Goal: Transaction & Acquisition: Download file/media

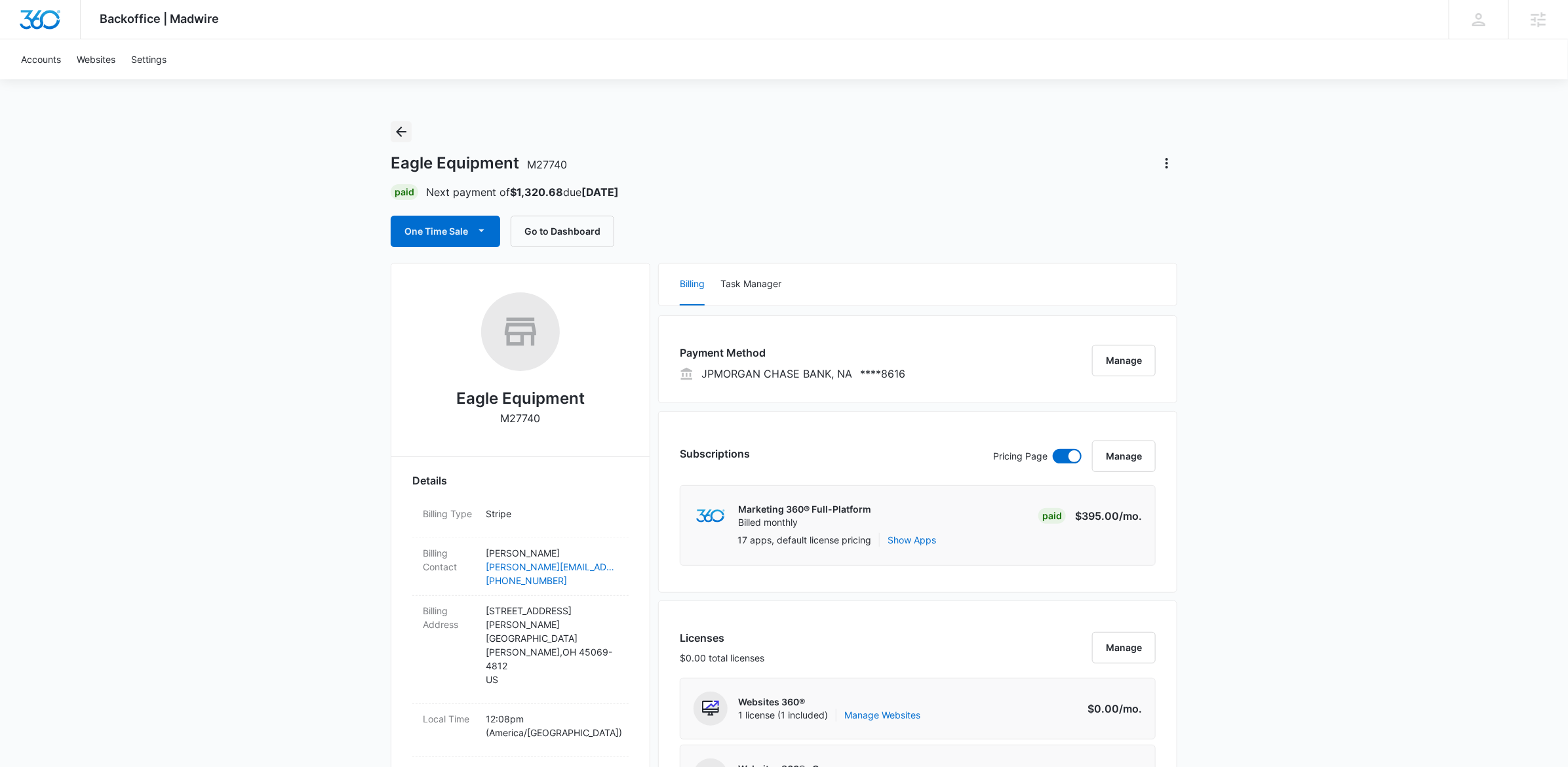
click at [401, 127] on icon "Back" at bounding box center [401, 132] width 16 height 16
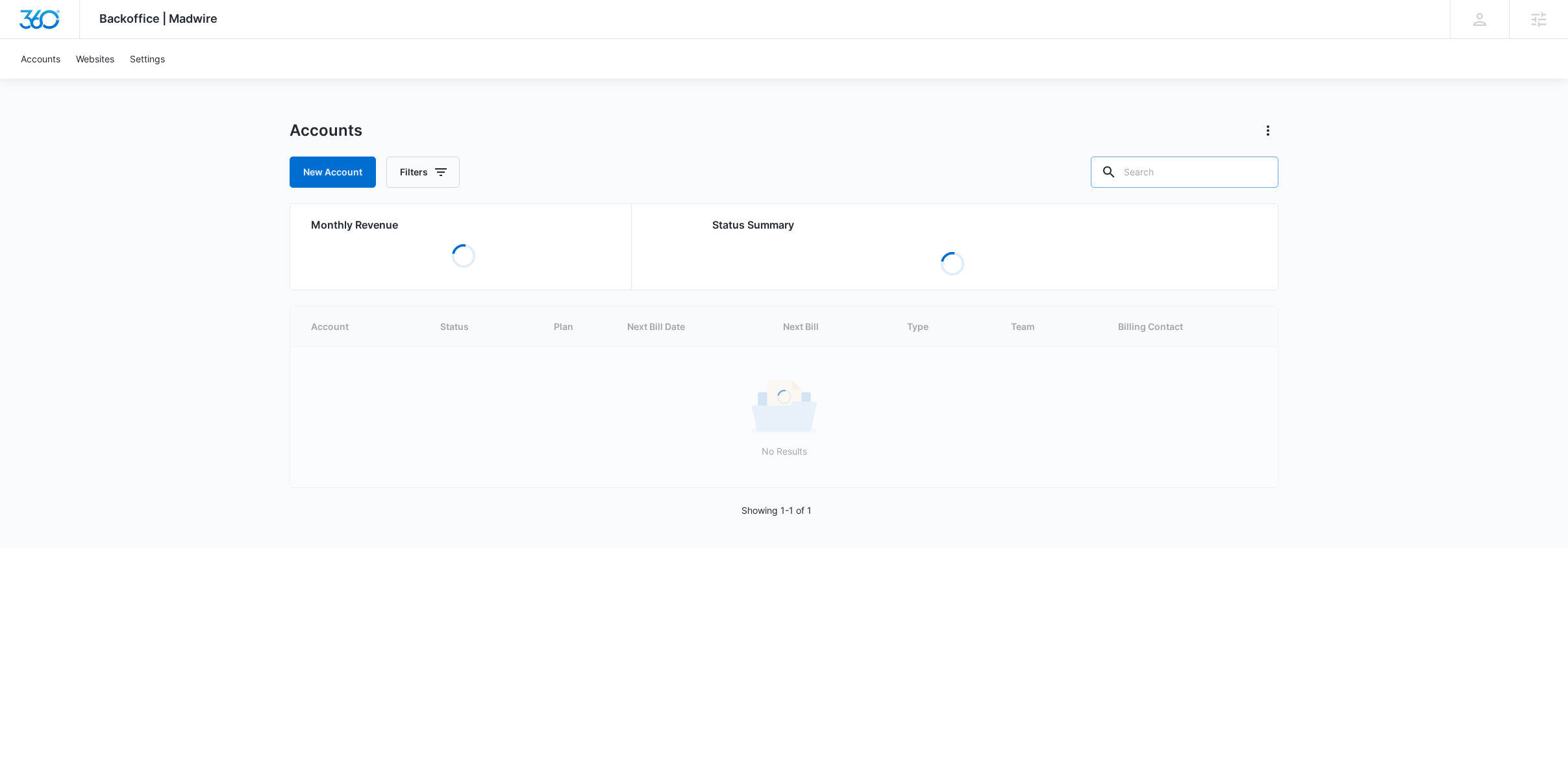
click at [1186, 180] on input "text" at bounding box center [1185, 172] width 188 height 31
type input "kikusui"
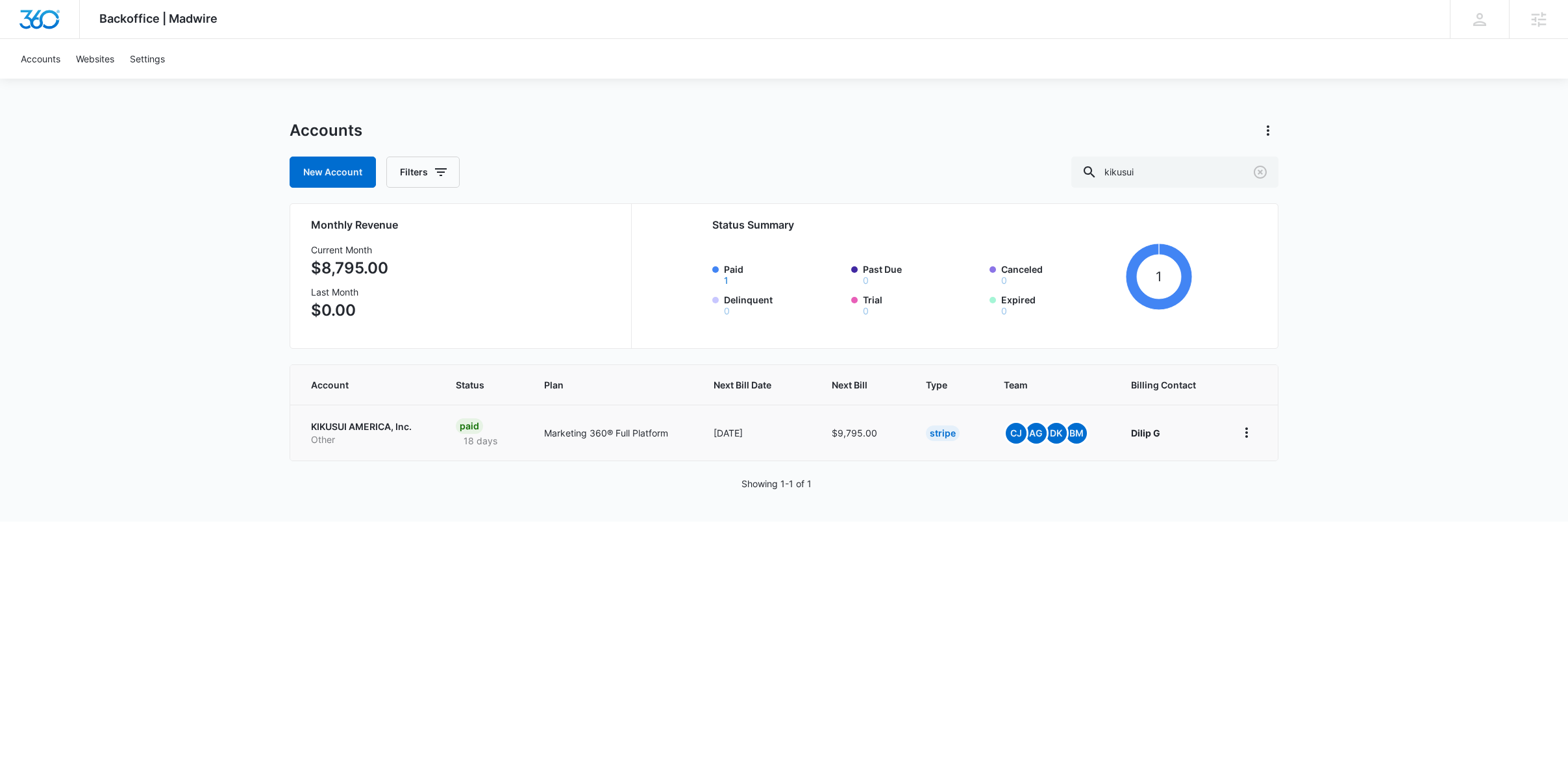
click at [349, 427] on p "KIKUSUI AMERICA, Inc." at bounding box center [367, 426] width 113 height 13
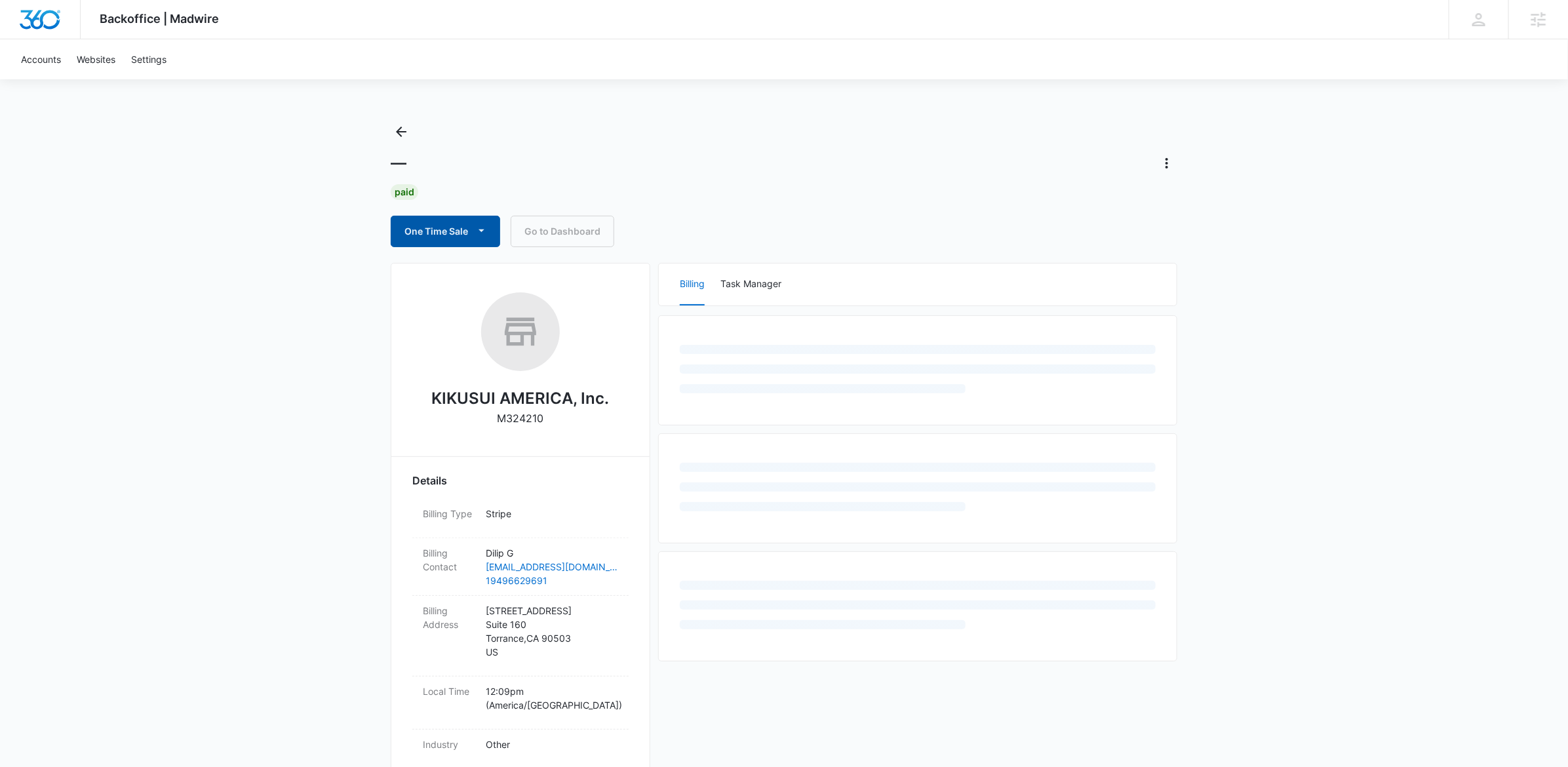
click at [424, 225] on button "One Time Sale" at bounding box center [445, 231] width 109 height 31
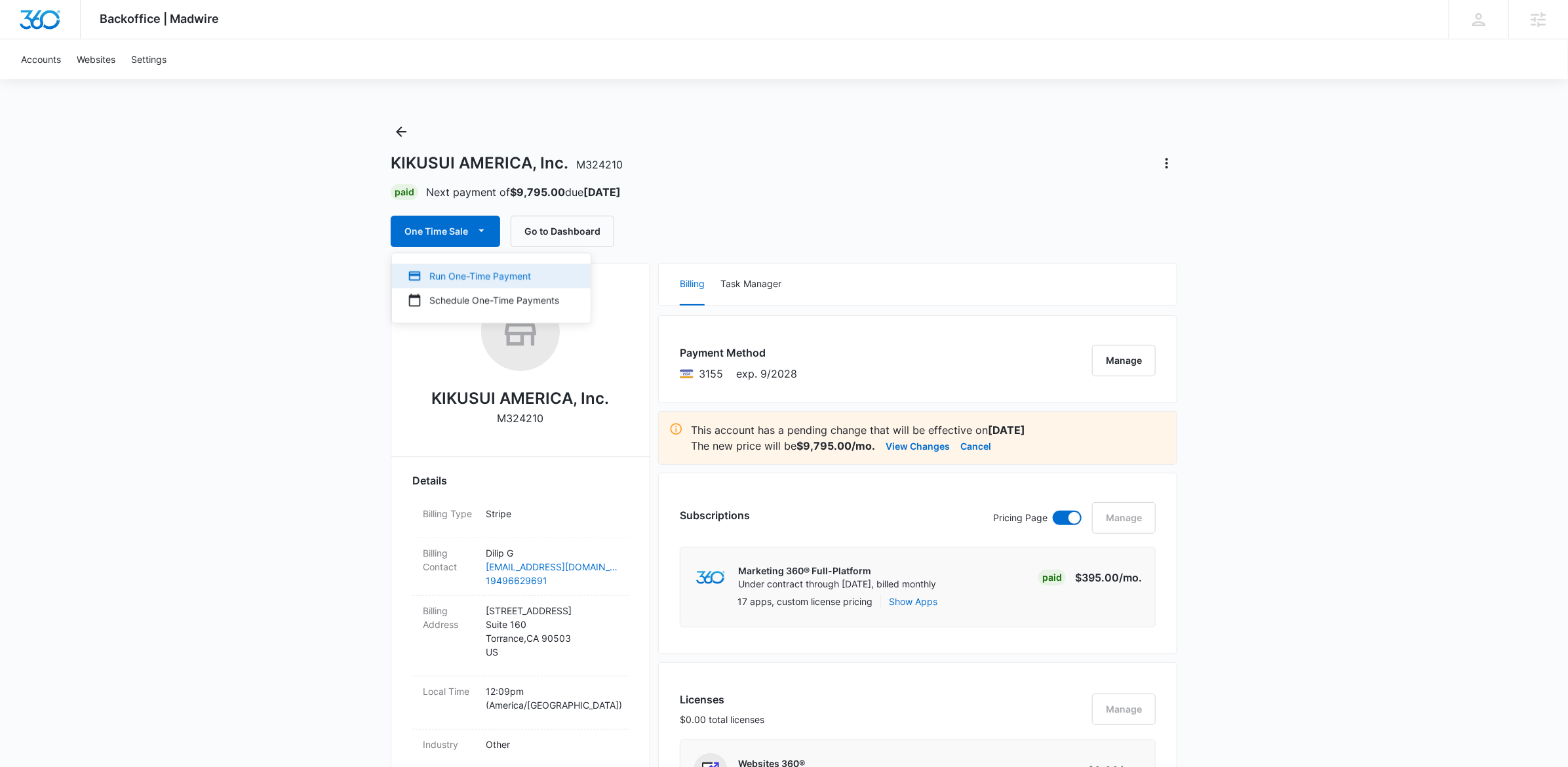
click at [486, 277] on div "Run One-Time Payment" at bounding box center [483, 276] width 151 height 14
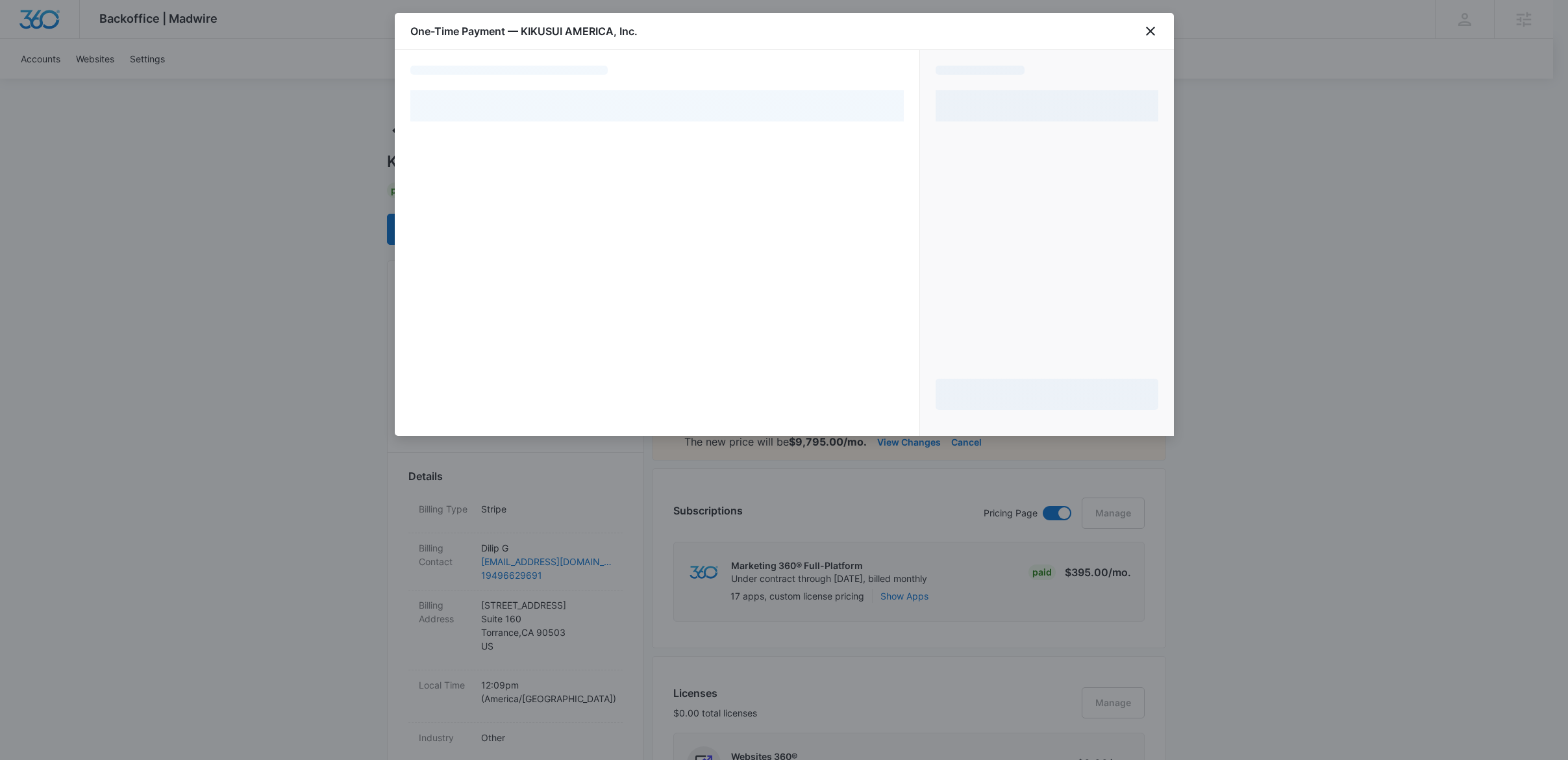
select select "pm_1RQVCbA4n8RTgNjUGAHzbbZO"
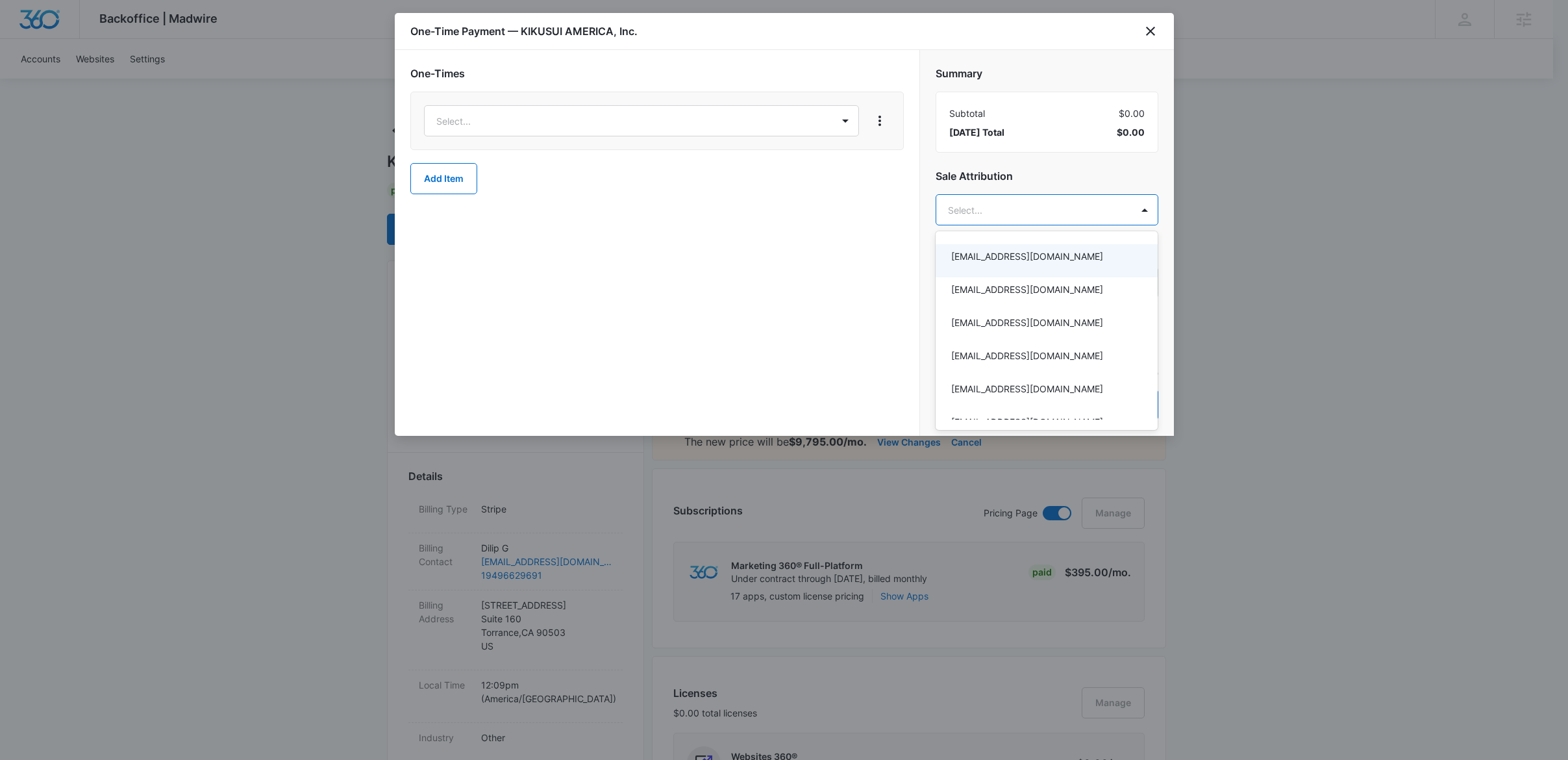
click at [1088, 207] on div at bounding box center [784, 380] width 1568 height 760
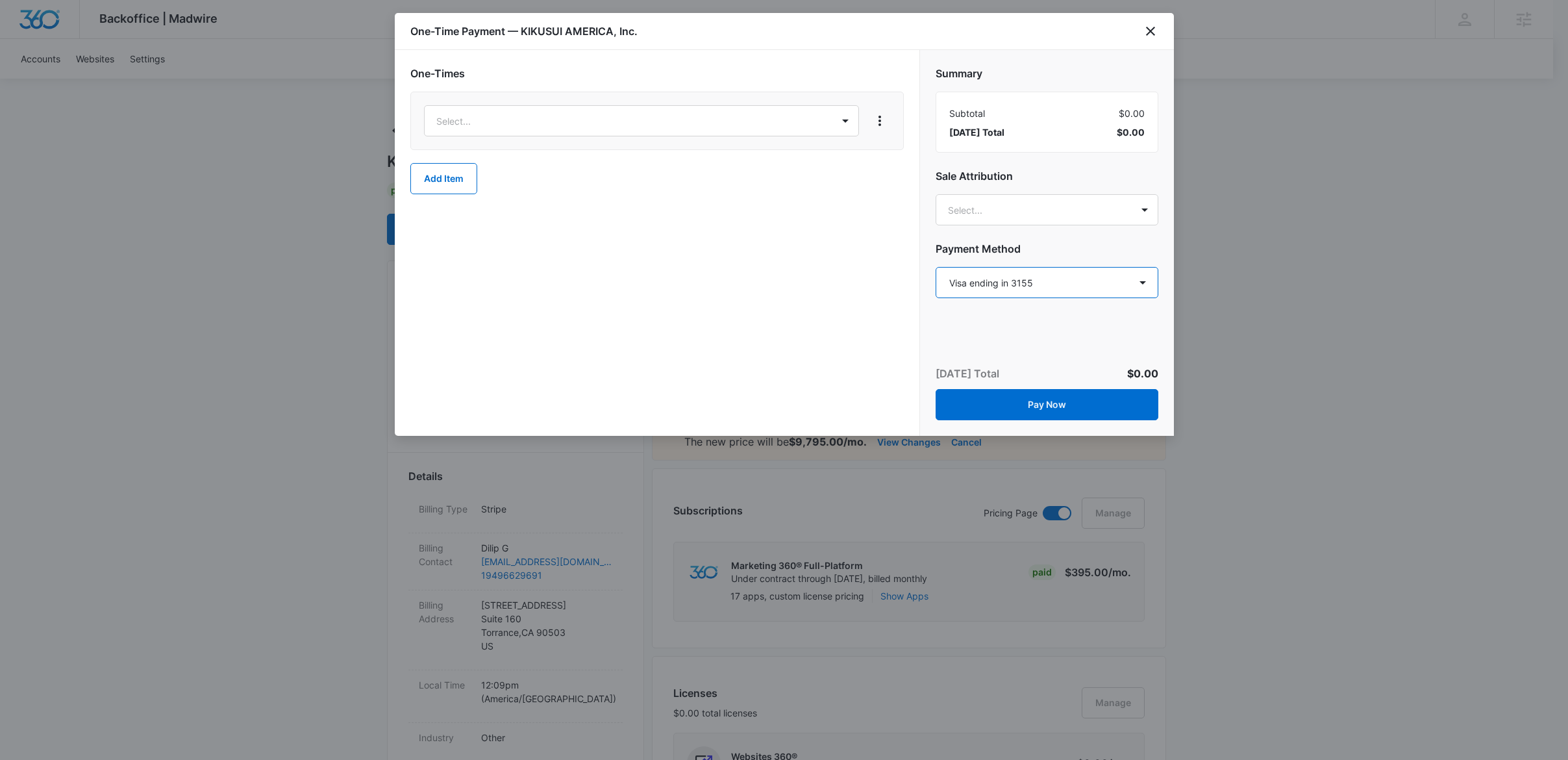
click at [1028, 286] on select "Select a payment method Visa ending in 3155 Visa ending in 3155 Visa ending in …" at bounding box center [1047, 282] width 222 height 31
click at [1298, 359] on div at bounding box center [784, 380] width 1568 height 760
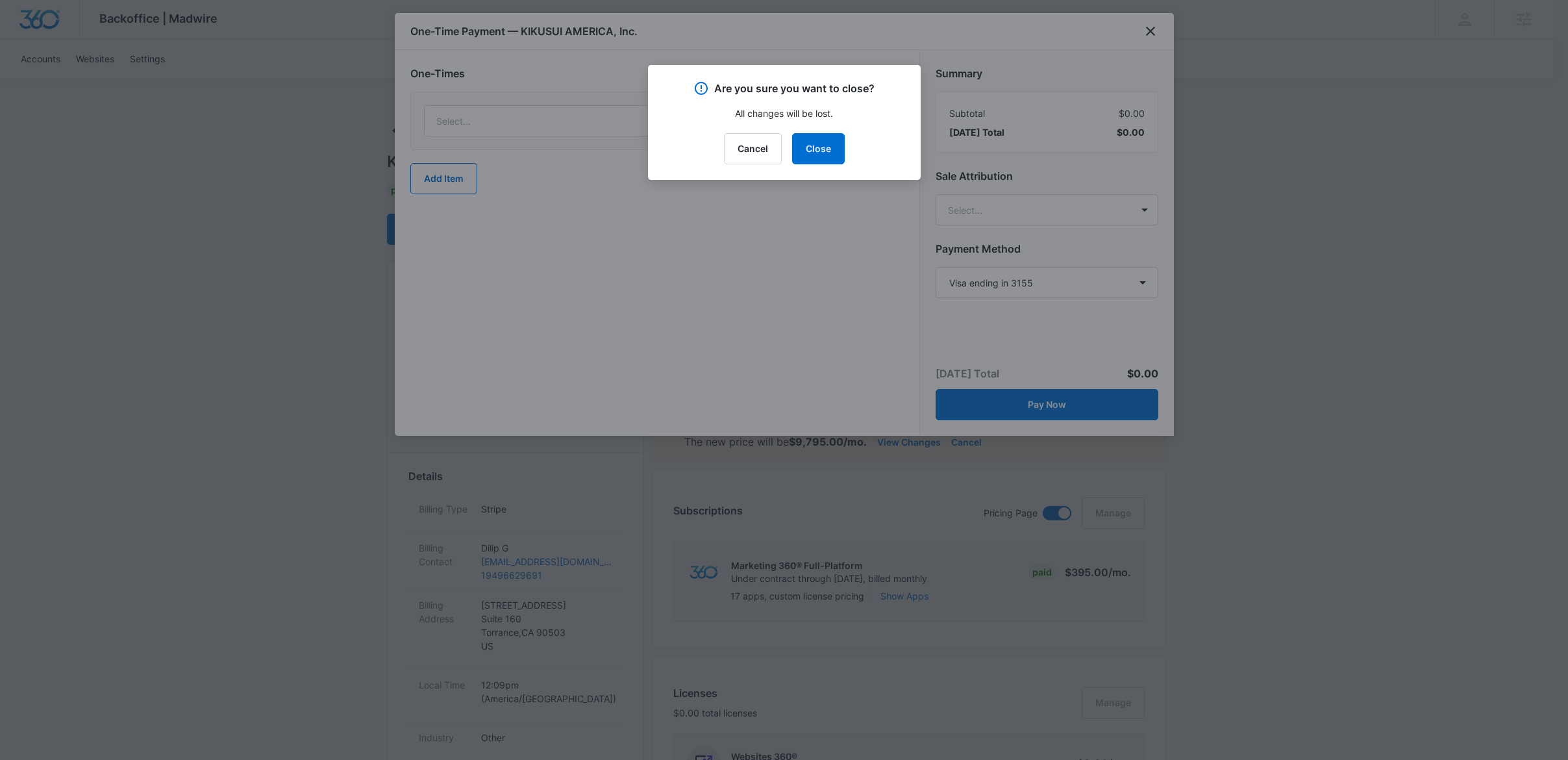
click at [794, 172] on div "Are you sure you want to close? All changes will be lost. Cancel Close" at bounding box center [784, 122] width 273 height 115
click at [822, 149] on button "Close" at bounding box center [818, 149] width 52 height 31
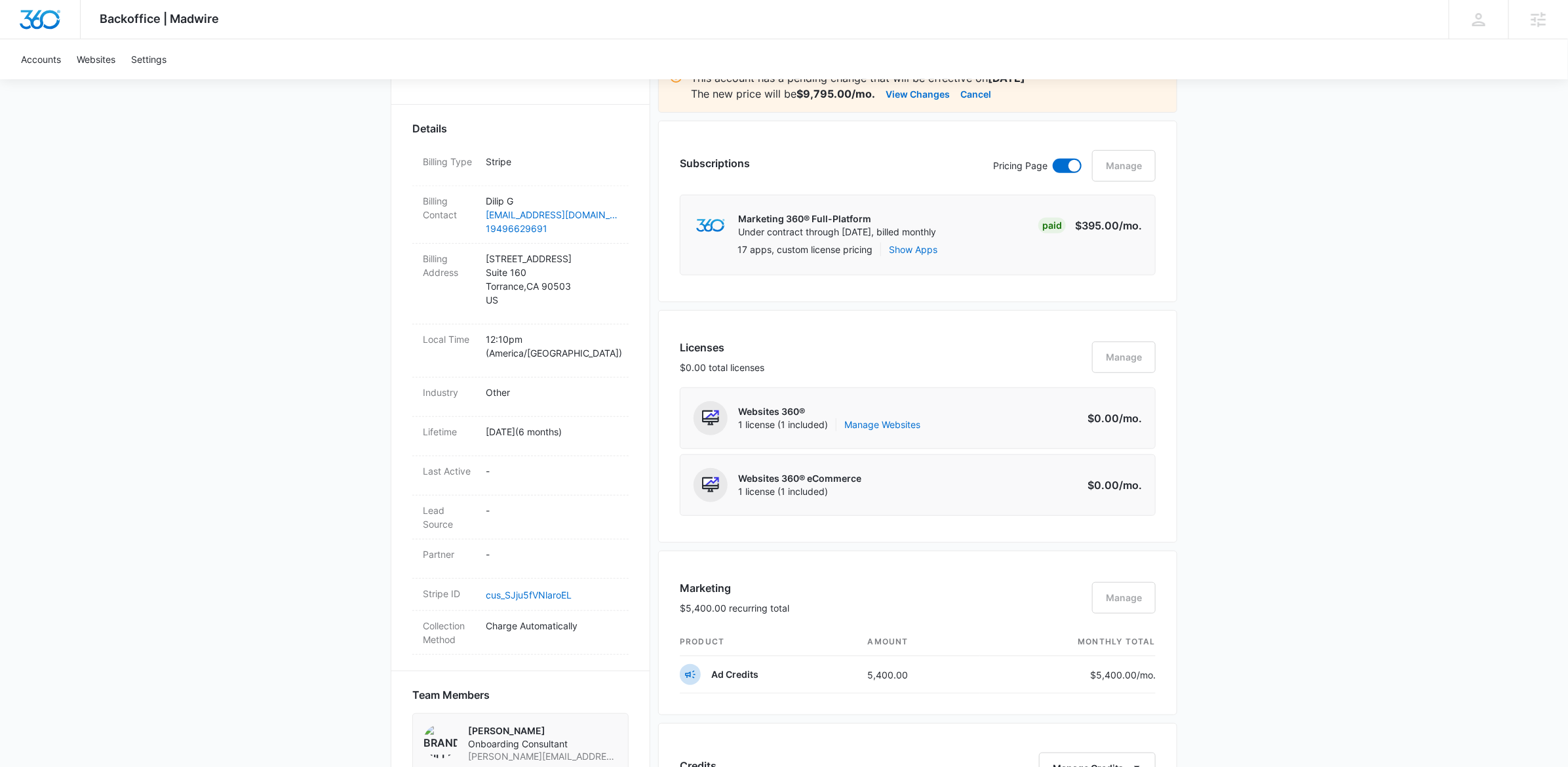
scroll to position [1380, 0]
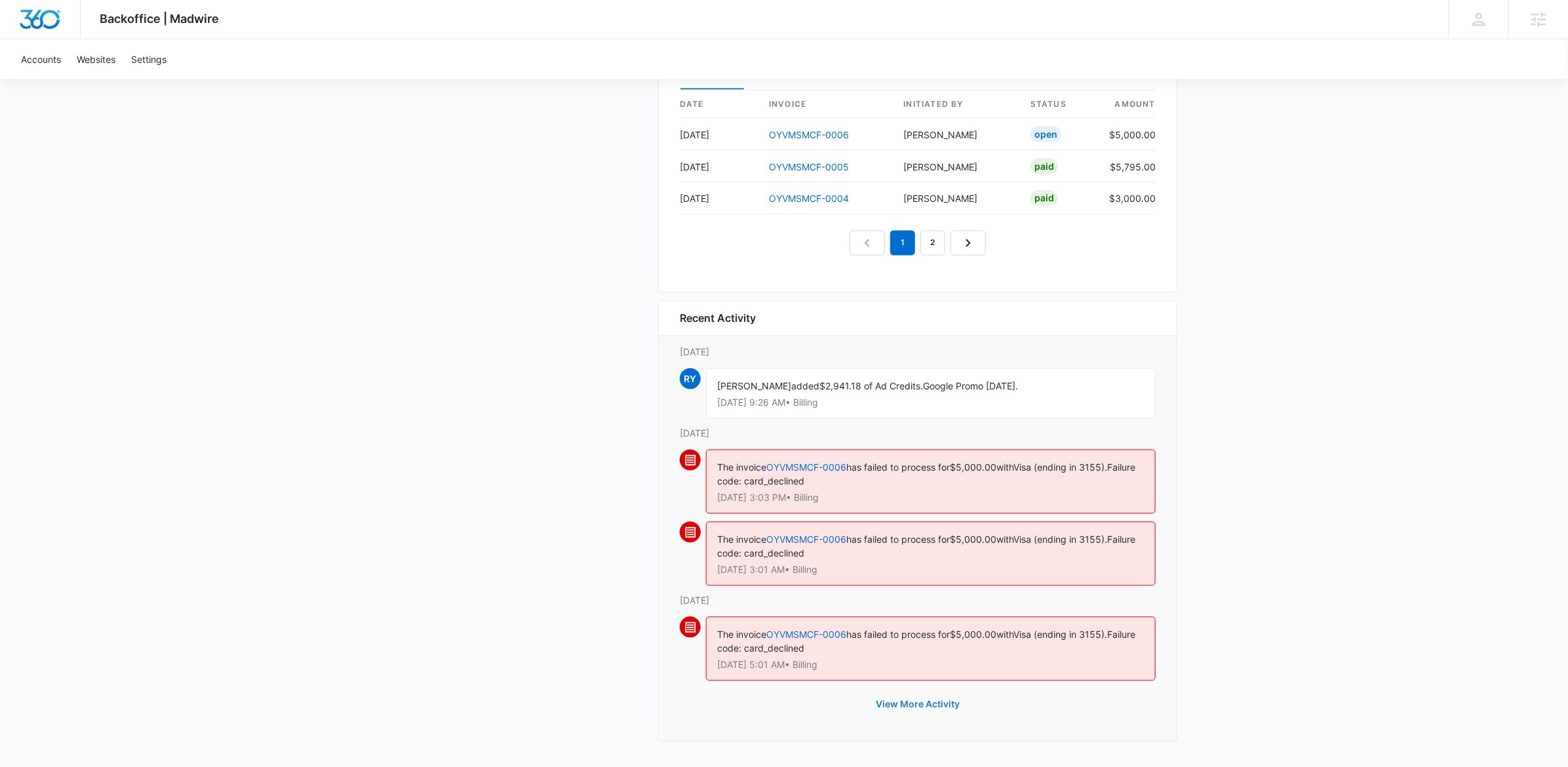
click at [930, 700] on button "View More Activity" at bounding box center [918, 704] width 110 height 31
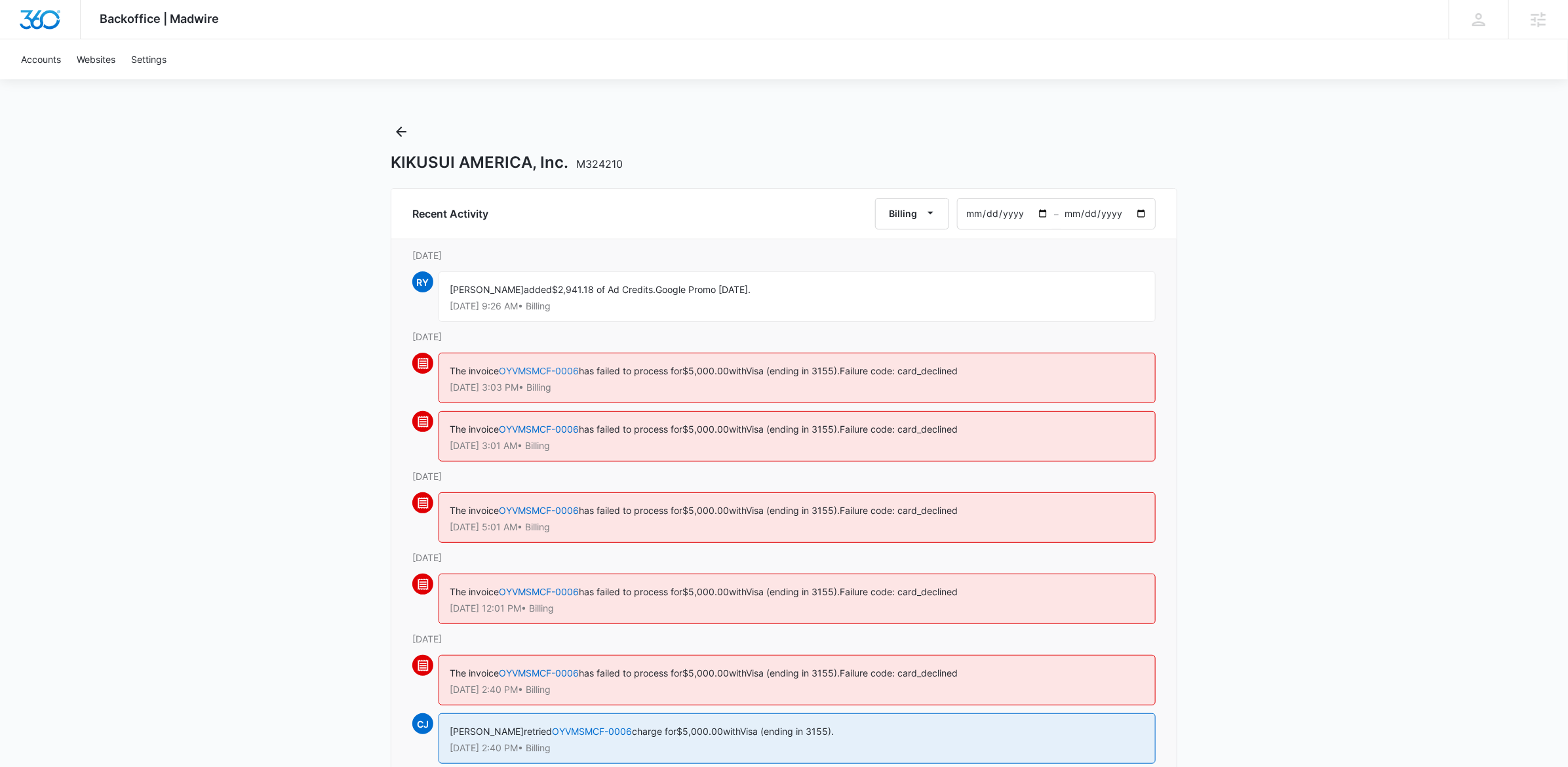
click at [563, 369] on link "OYVMSMCF-0006" at bounding box center [539, 370] width 80 height 11
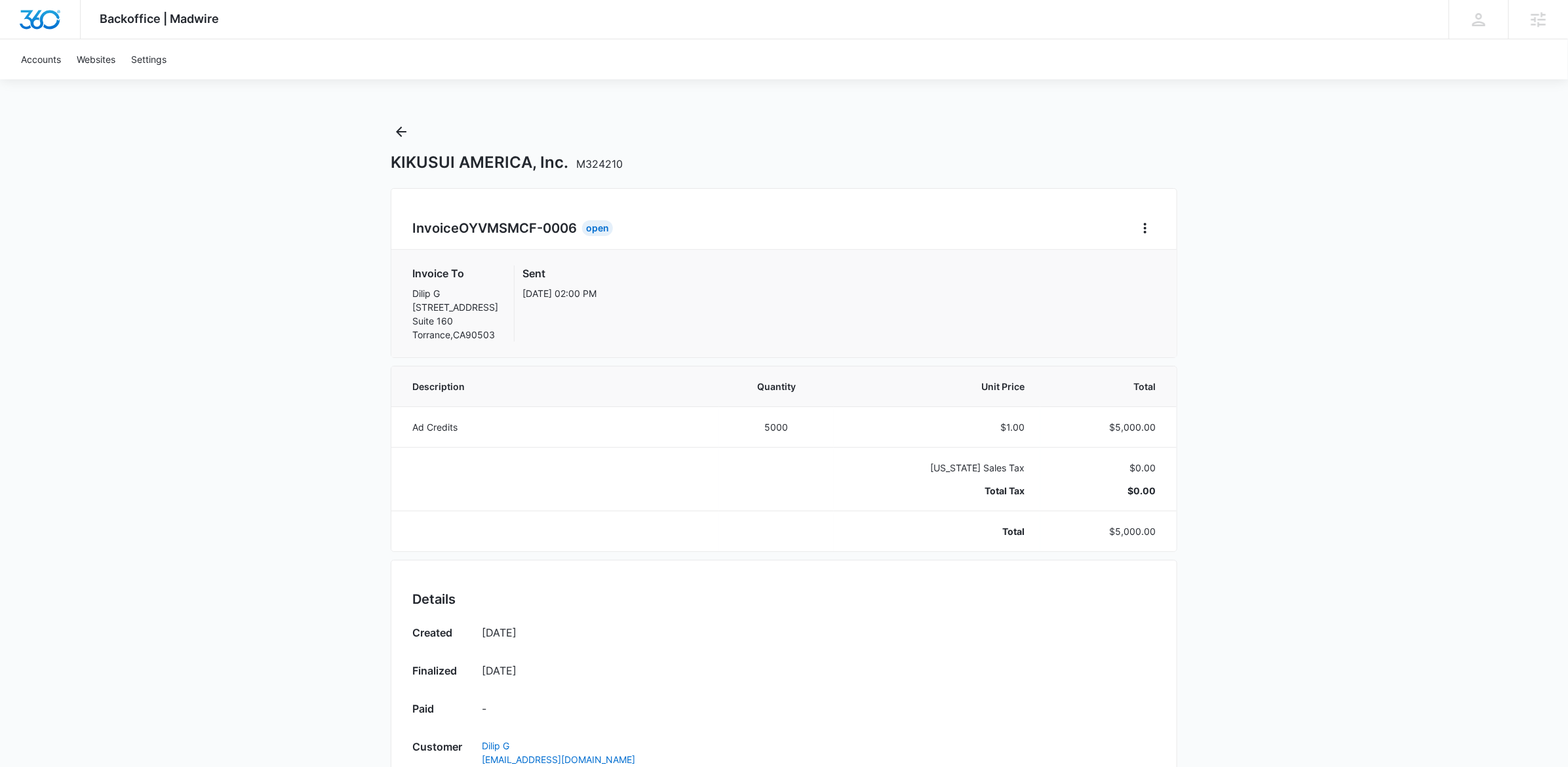
click at [1156, 229] on div "Invoice OYVMSMCF-0006 Open Invoice To Dilip G [STREET_ADDRESS] Sent [DATE] 02:0…" at bounding box center [784, 273] width 787 height 169
click at [1148, 228] on icon "Home" at bounding box center [1145, 228] width 16 height 16
click at [1414, 484] on div "Backoffice | Madwire Apps Settings [PERSON_NAME] [PERSON_NAME][EMAIL_ADDRESS][P…" at bounding box center [784, 705] width 1568 height 1410
click at [401, 127] on icon "Back" at bounding box center [401, 132] width 10 height 10
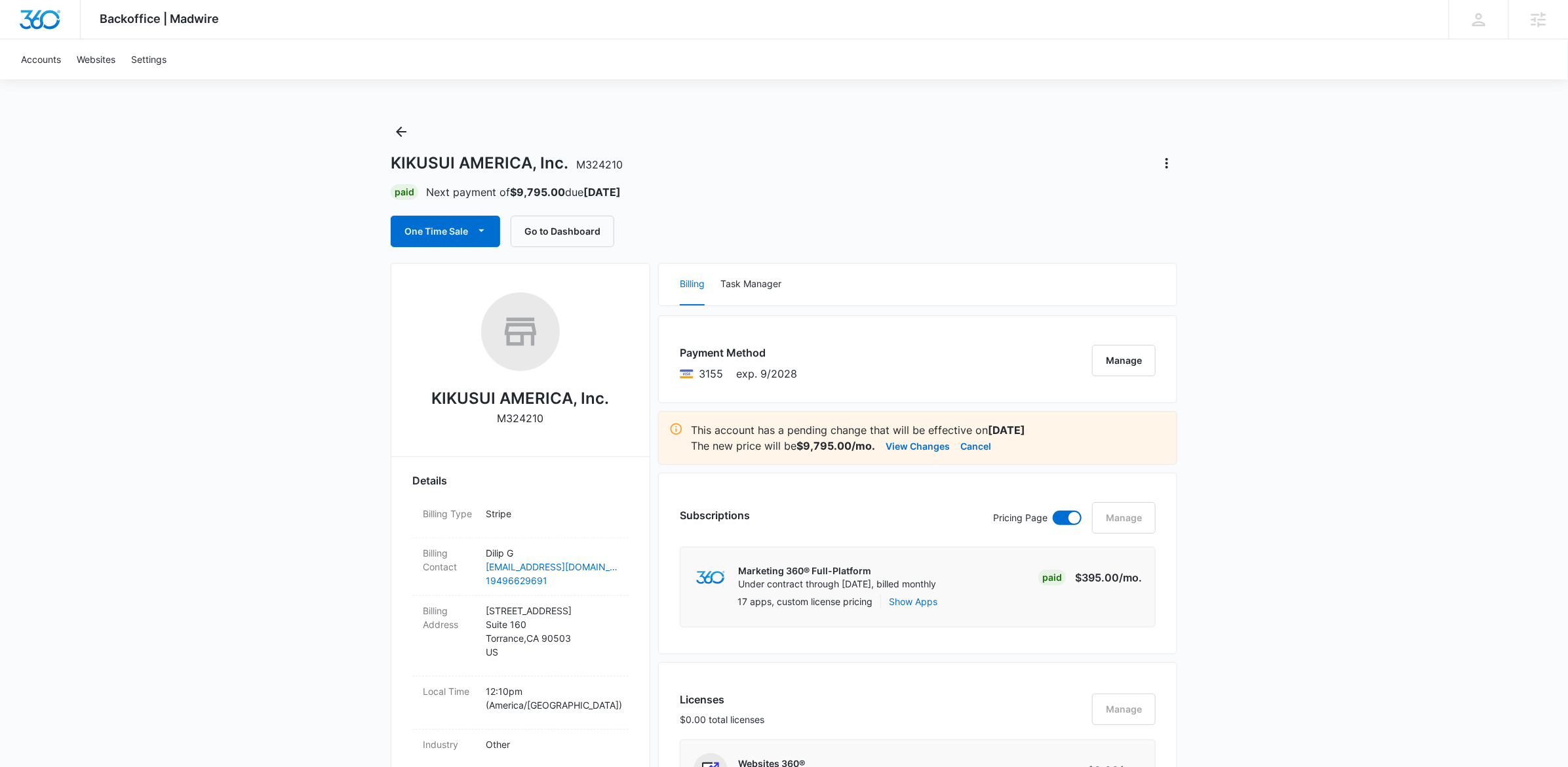
drag, startPoint x: 889, startPoint y: 240, endPoint x: 746, endPoint y: 248, distance: 143.2
click at [889, 240] on div "One Time Sale Go to Dashboard" at bounding box center [784, 231] width 787 height 31
click at [439, 235] on button "One Time Sale" at bounding box center [445, 231] width 109 height 31
click at [450, 274] on div "Run One-Time Payment" at bounding box center [483, 276] width 151 height 14
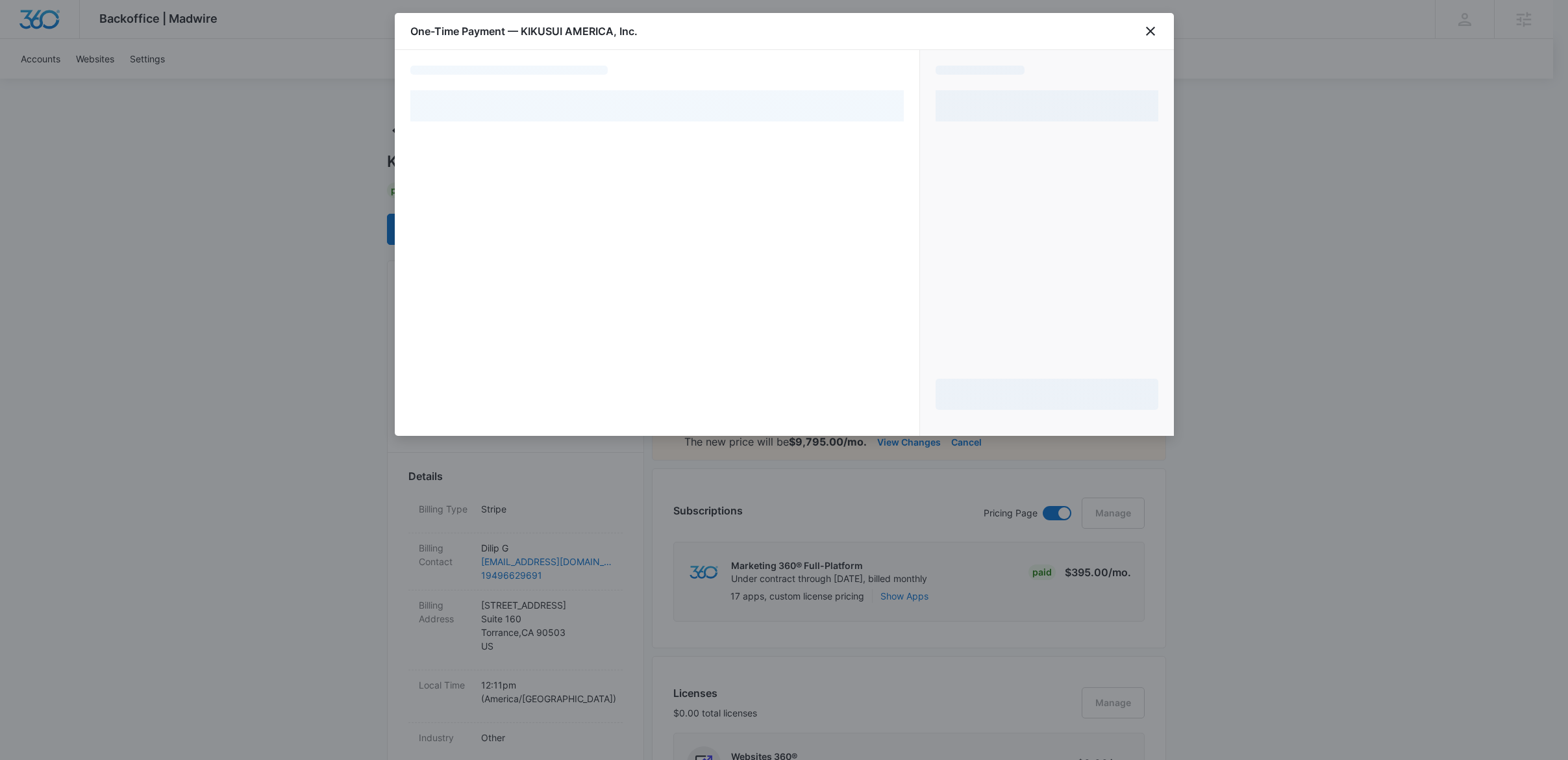
select select "pm_1RQVCbA4n8RTgNjUGAHzbbZO"
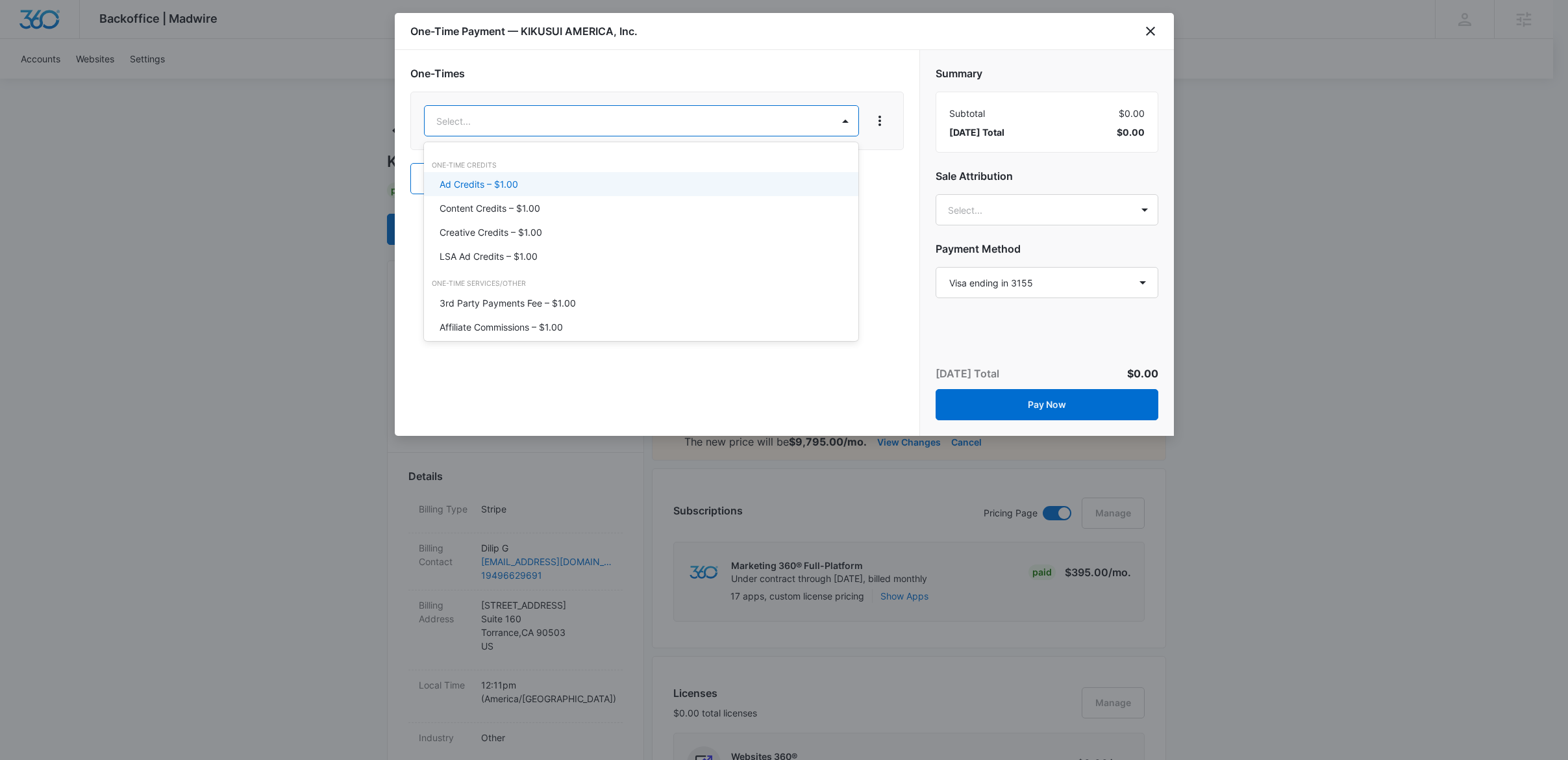
click at [511, 187] on p "Ad Credits – $1.00" at bounding box center [479, 184] width 78 height 14
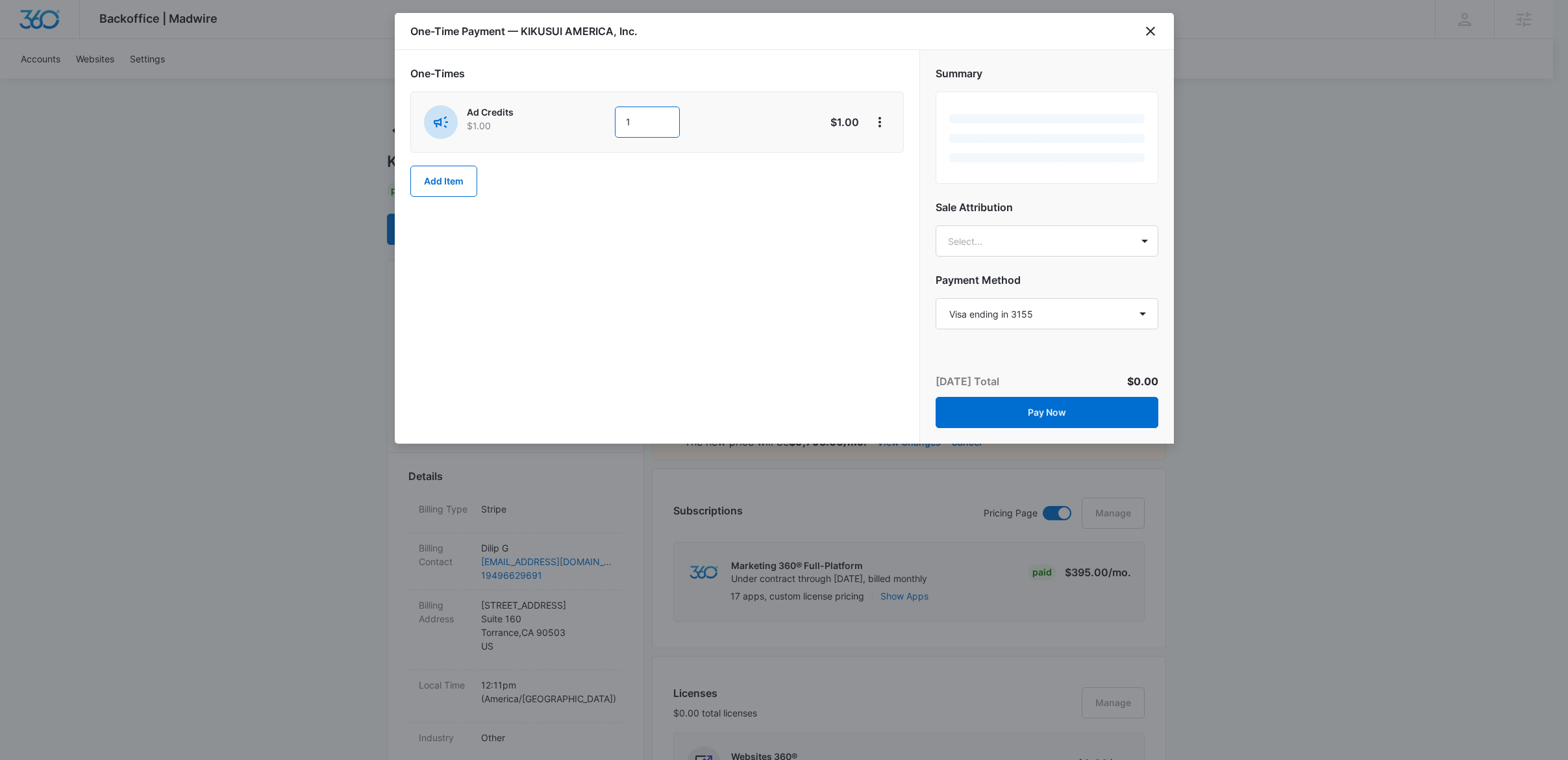
drag, startPoint x: 657, startPoint y: 125, endPoint x: 573, endPoint y: 120, distance: 84.1
click at [584, 120] on div "Ad Credits $1.00 1" at bounding box center [611, 122] width 374 height 34
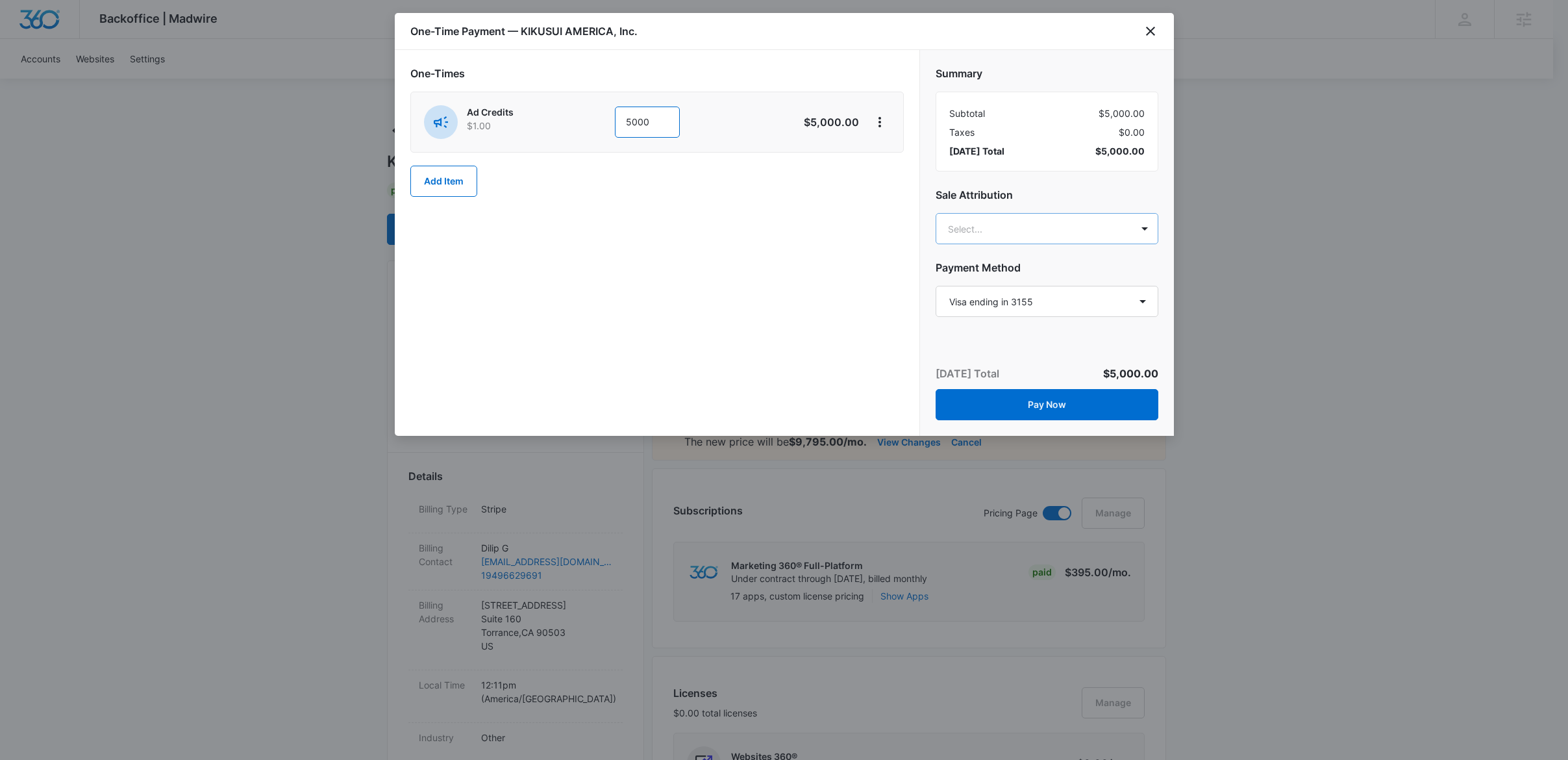
type input "5000"
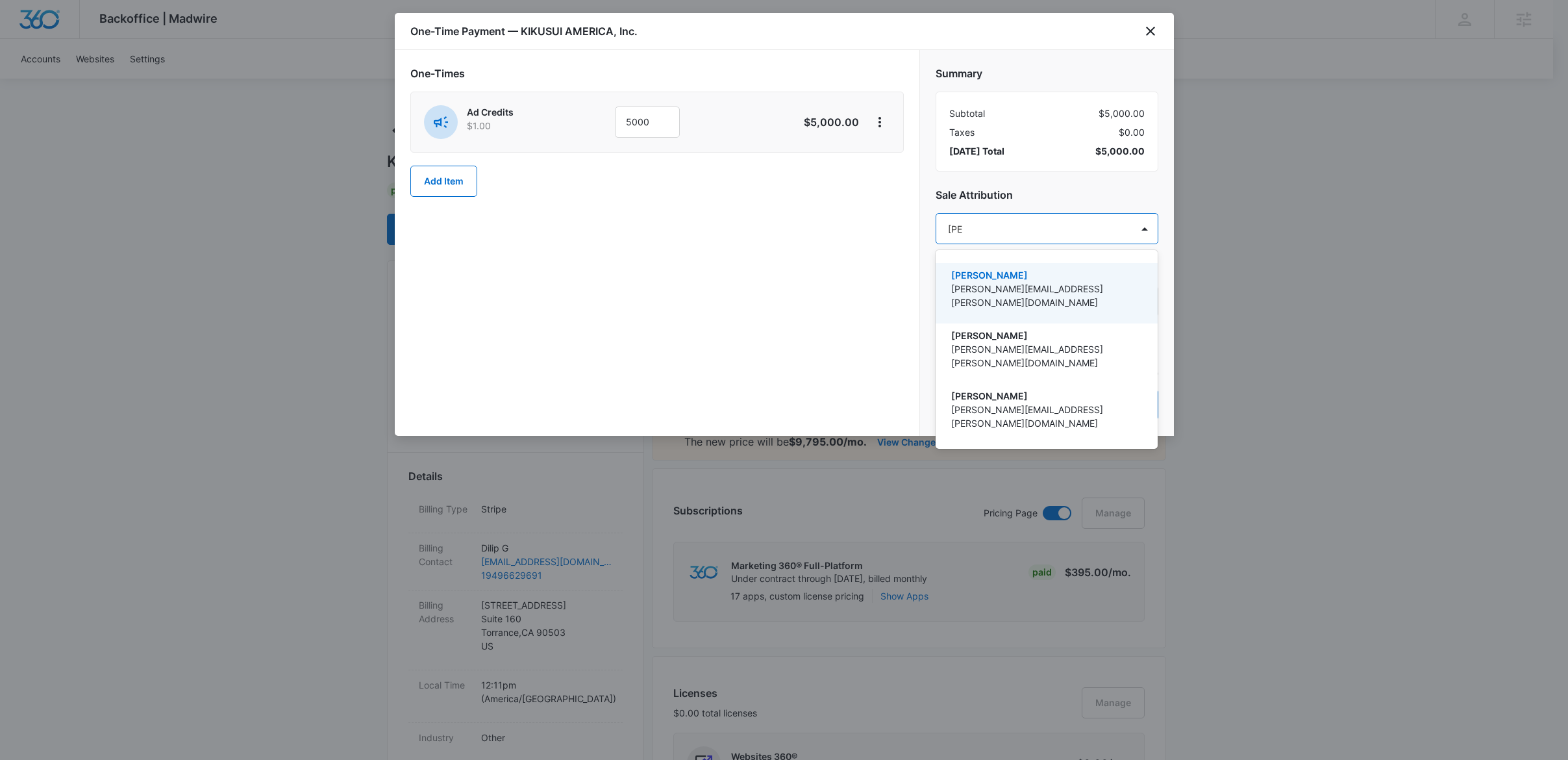
type input "[PERSON_NAME]"
click at [1064, 292] on p "[PERSON_NAME][EMAIL_ADDRESS][PERSON_NAME][DOMAIN_NAME]" at bounding box center [1046, 296] width 188 height 27
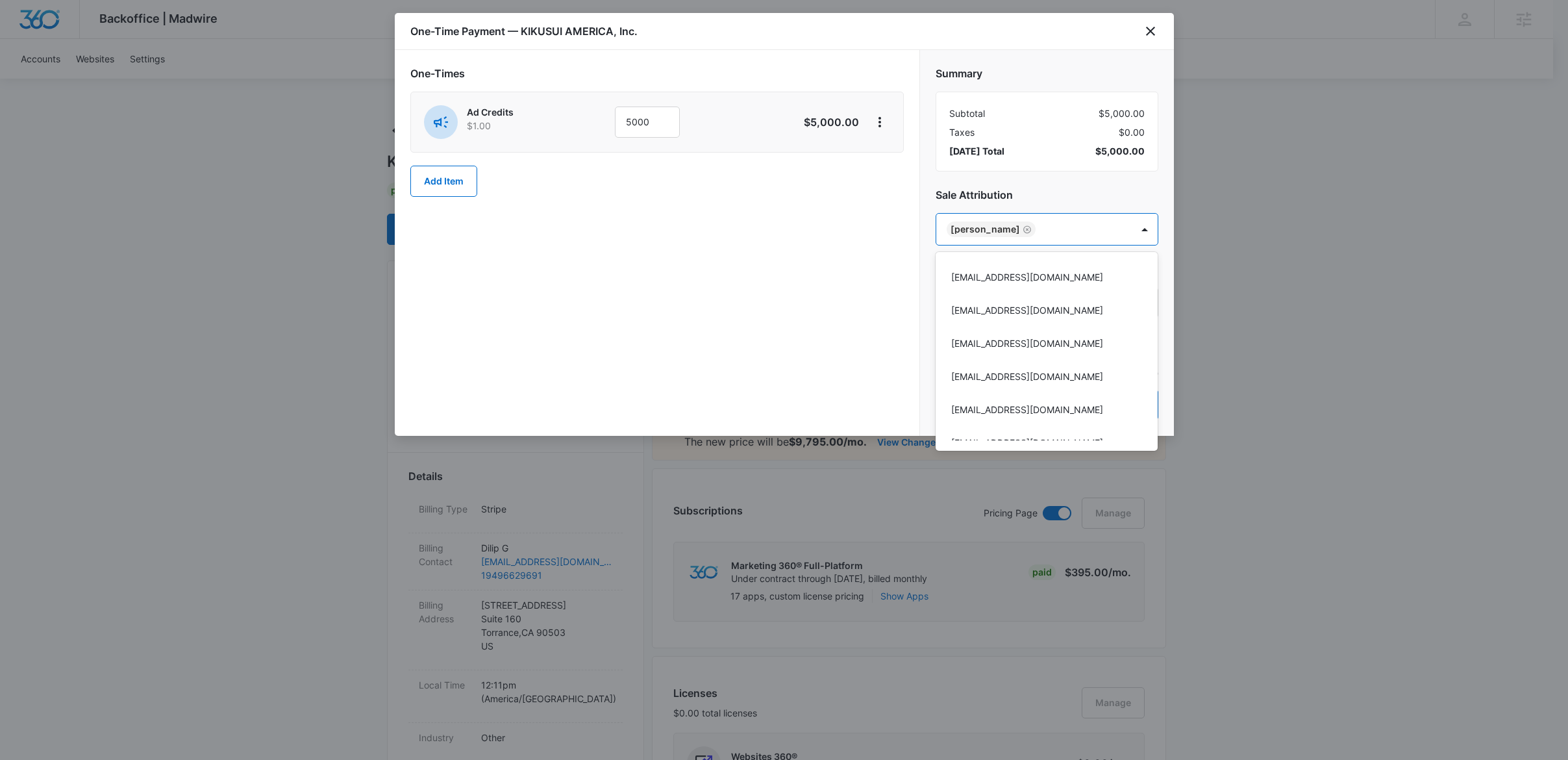
click at [1079, 159] on div at bounding box center [784, 380] width 1568 height 760
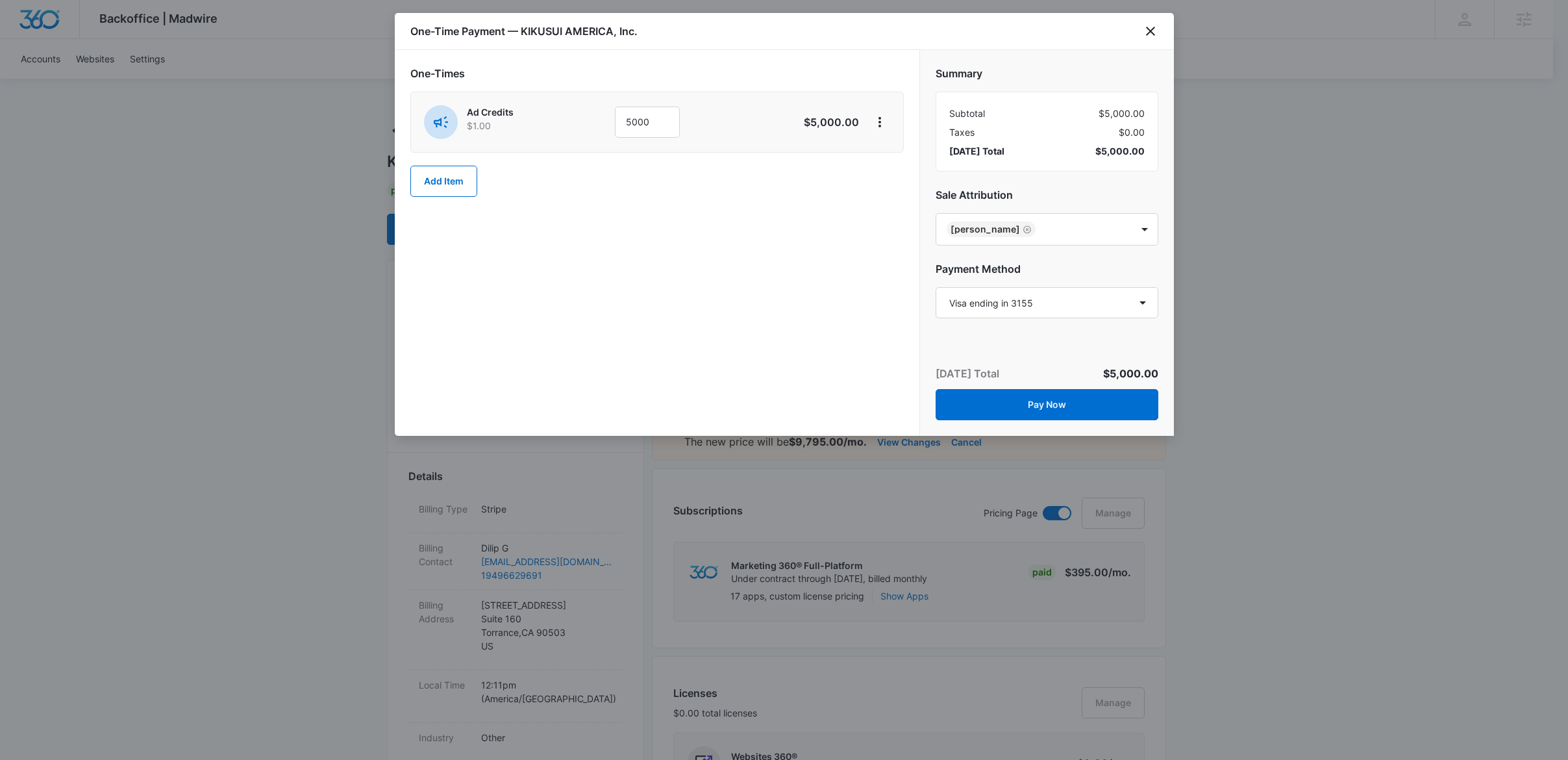
click at [1110, 327] on div "Summary Subtotal $5,000.00 Taxes $0.00 [DATE] Total $5,000.00 Sale Attribution …" at bounding box center [1046, 243] width 255 height 386
click at [1105, 309] on select "Select a payment method Visa ending in 3155 Visa ending in 3155 Visa ending in …" at bounding box center [1047, 302] width 222 height 31
select select "pm_1S3Nq1A4n8RTgNjUgRppGr2p"
click at [936, 288] on select "Select a payment method Visa ending in 3155 Visa ending in 3155 Visa ending in …" at bounding box center [1047, 302] width 222 height 31
click at [1066, 174] on div "Summary Subtotal $5,000.00 Taxes $0.00 [DATE] Total $5,000.00 Sale Attribution …" at bounding box center [1047, 186] width 254 height 271
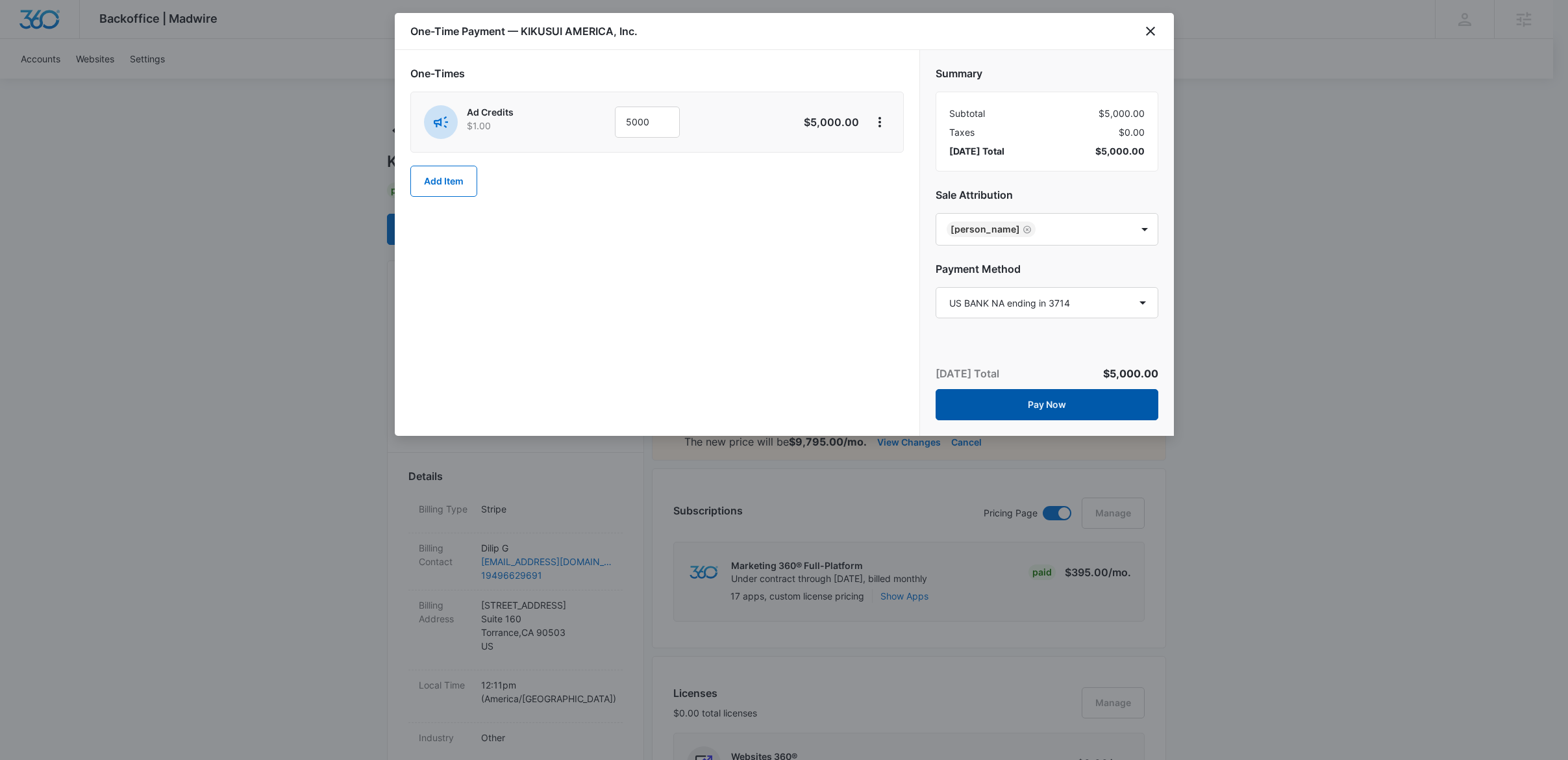
click at [1041, 411] on button "Pay Now" at bounding box center [1047, 404] width 222 height 31
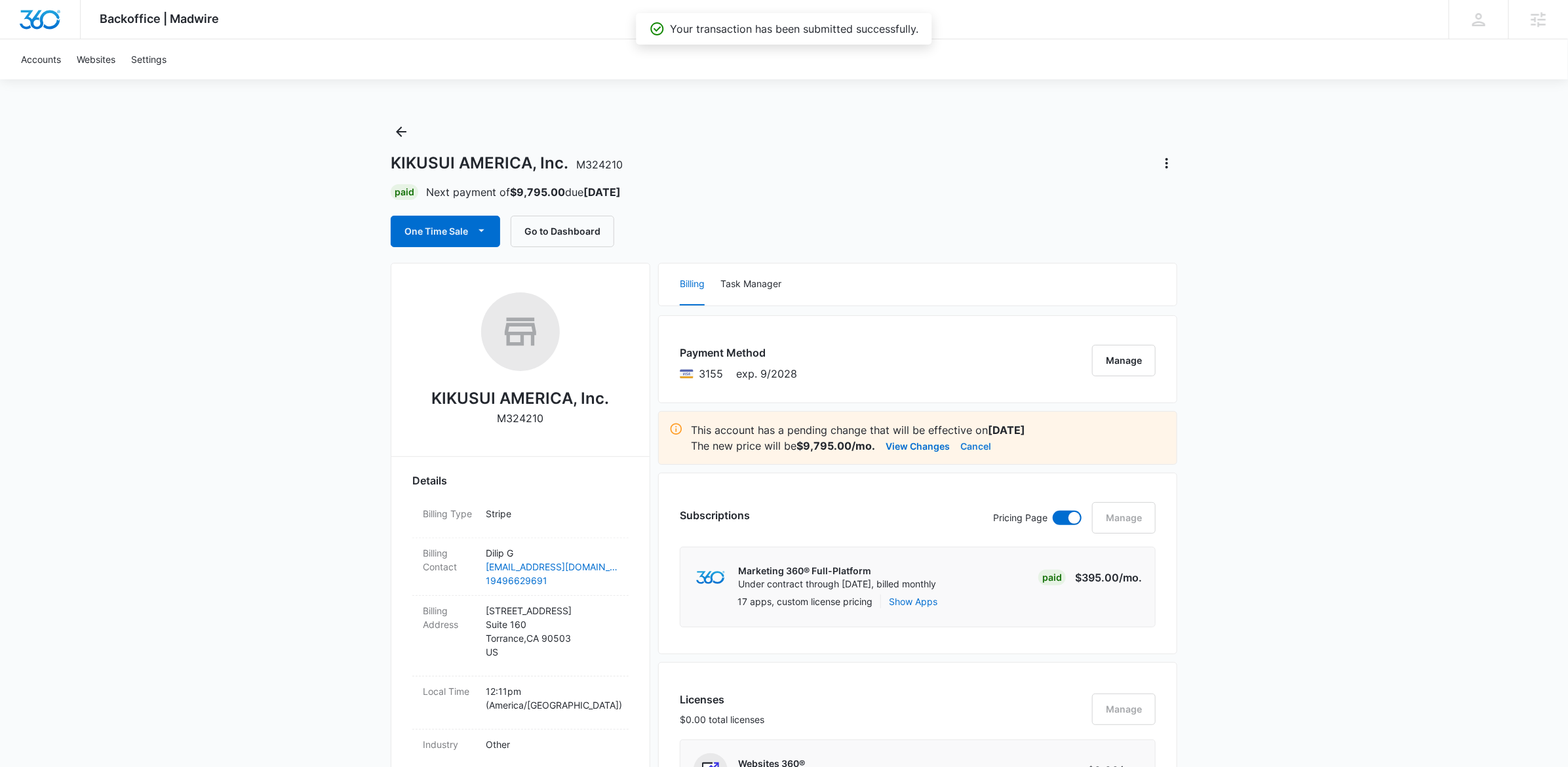
click at [981, 447] on button "Cancel" at bounding box center [976, 445] width 31 height 16
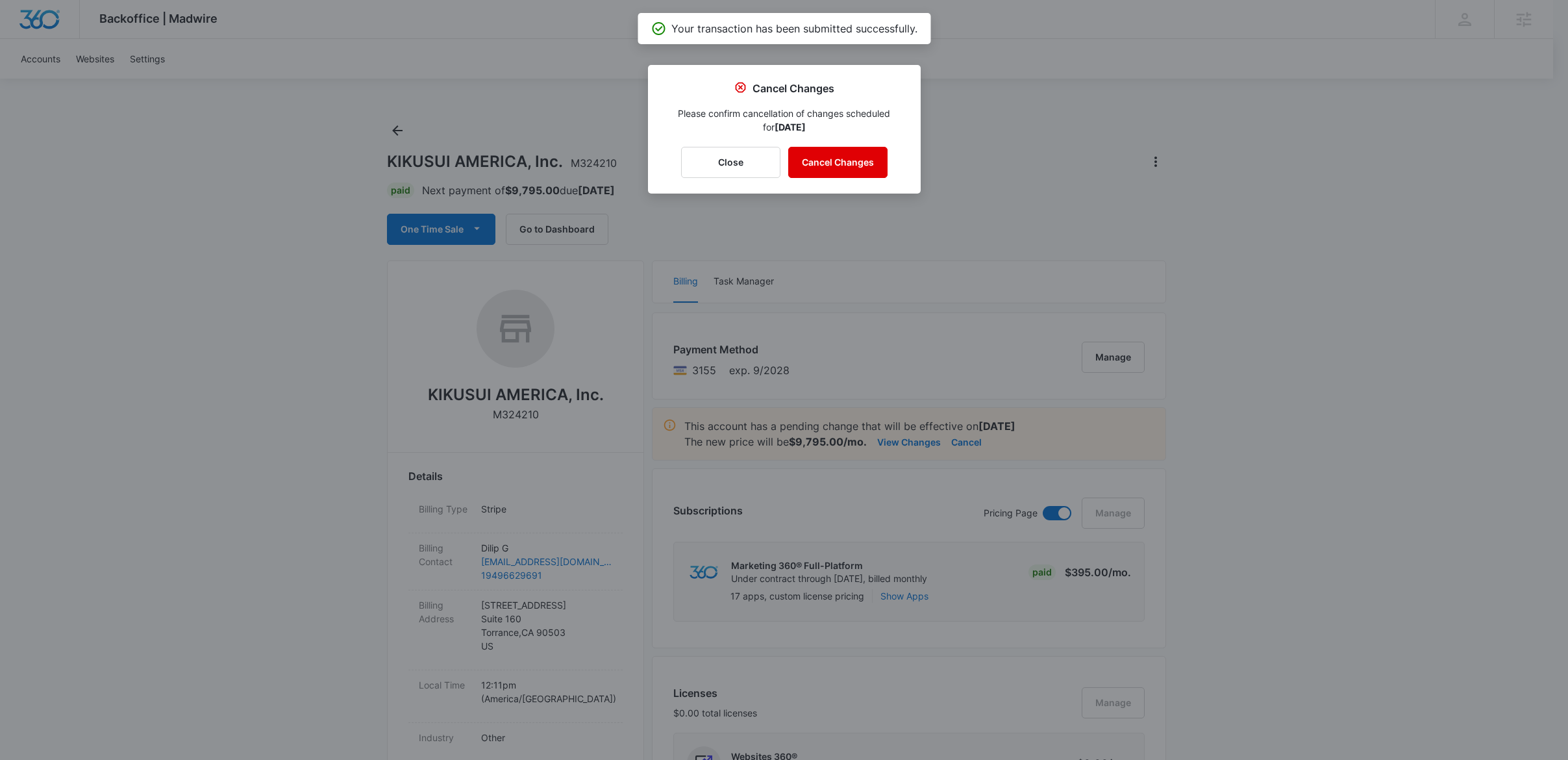
click at [846, 162] on button "Cancel Changes" at bounding box center [838, 162] width 99 height 31
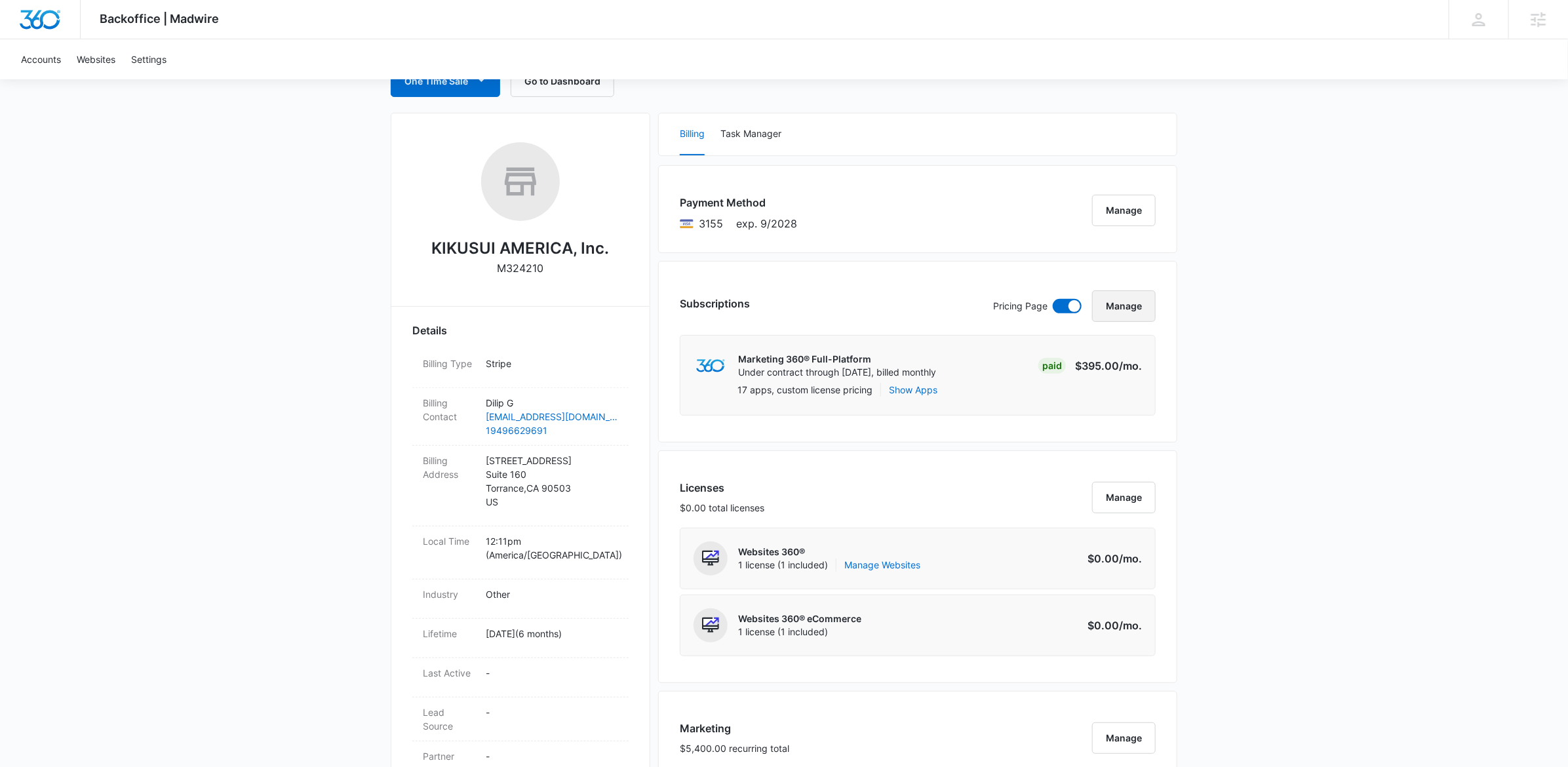
scroll to position [393, 0]
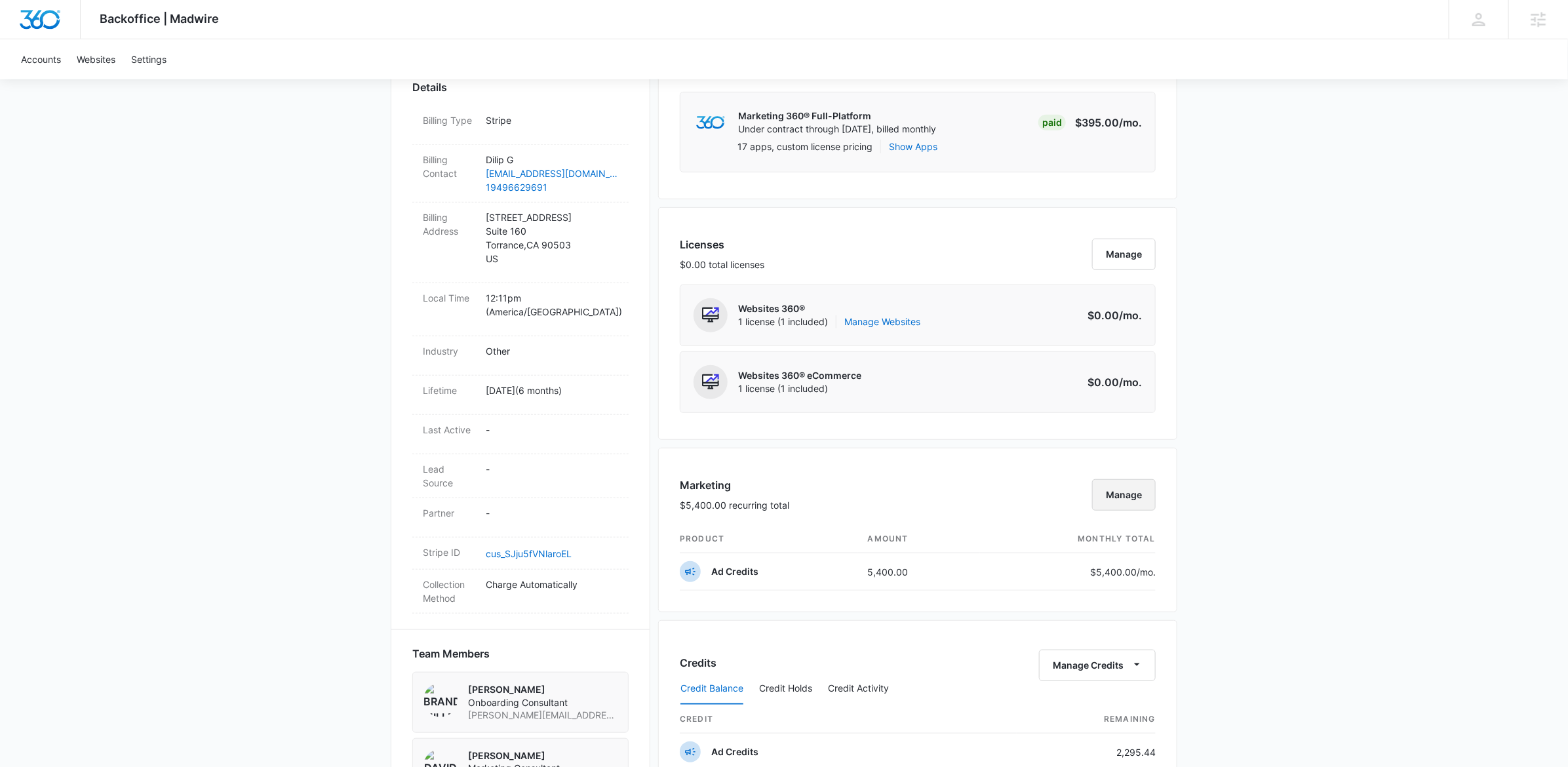
click at [1131, 493] on button "Manage" at bounding box center [1124, 495] width 64 height 31
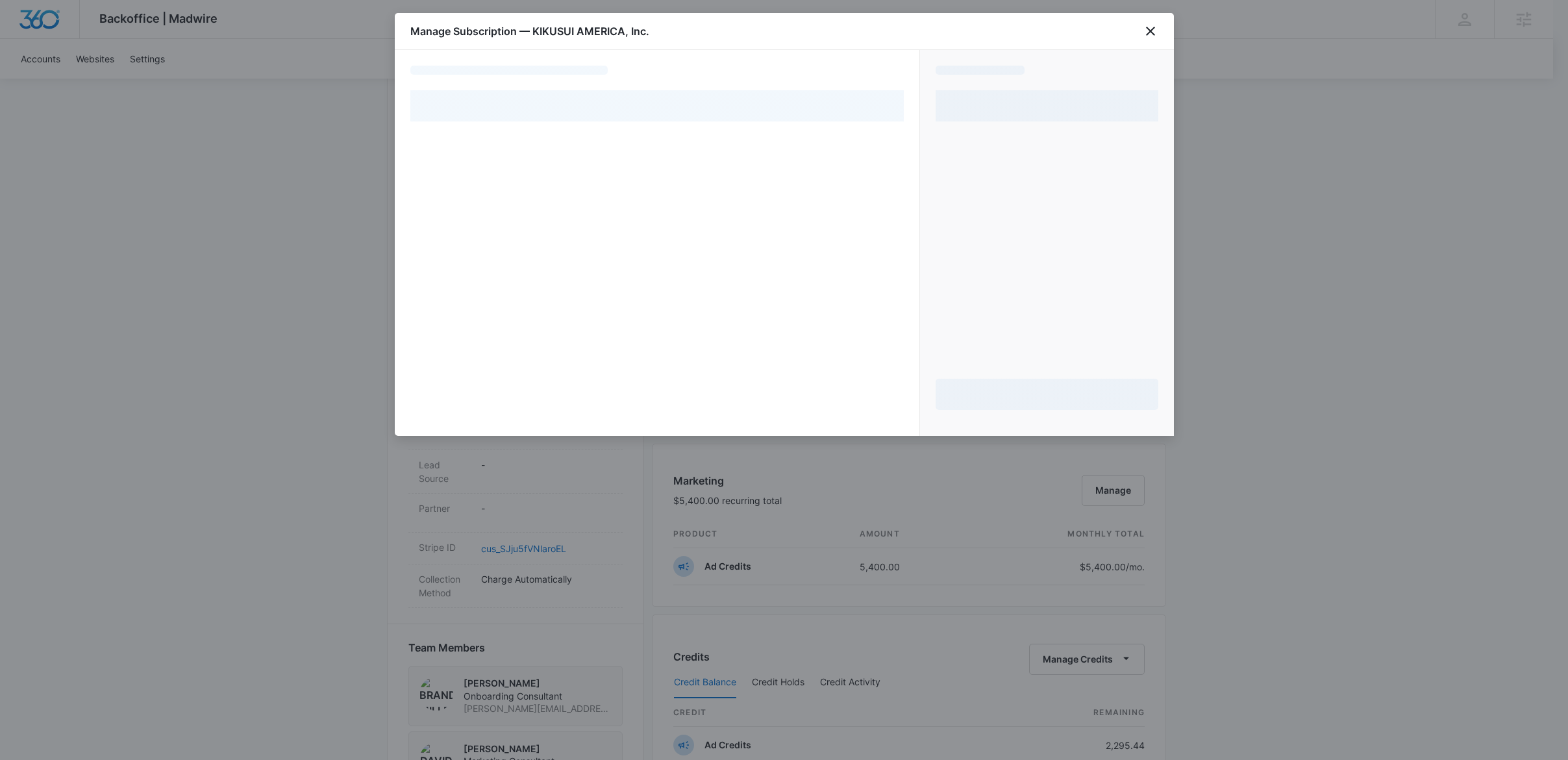
select select "pm_1RQVCbA4n8RTgNjUGAHzbbZO"
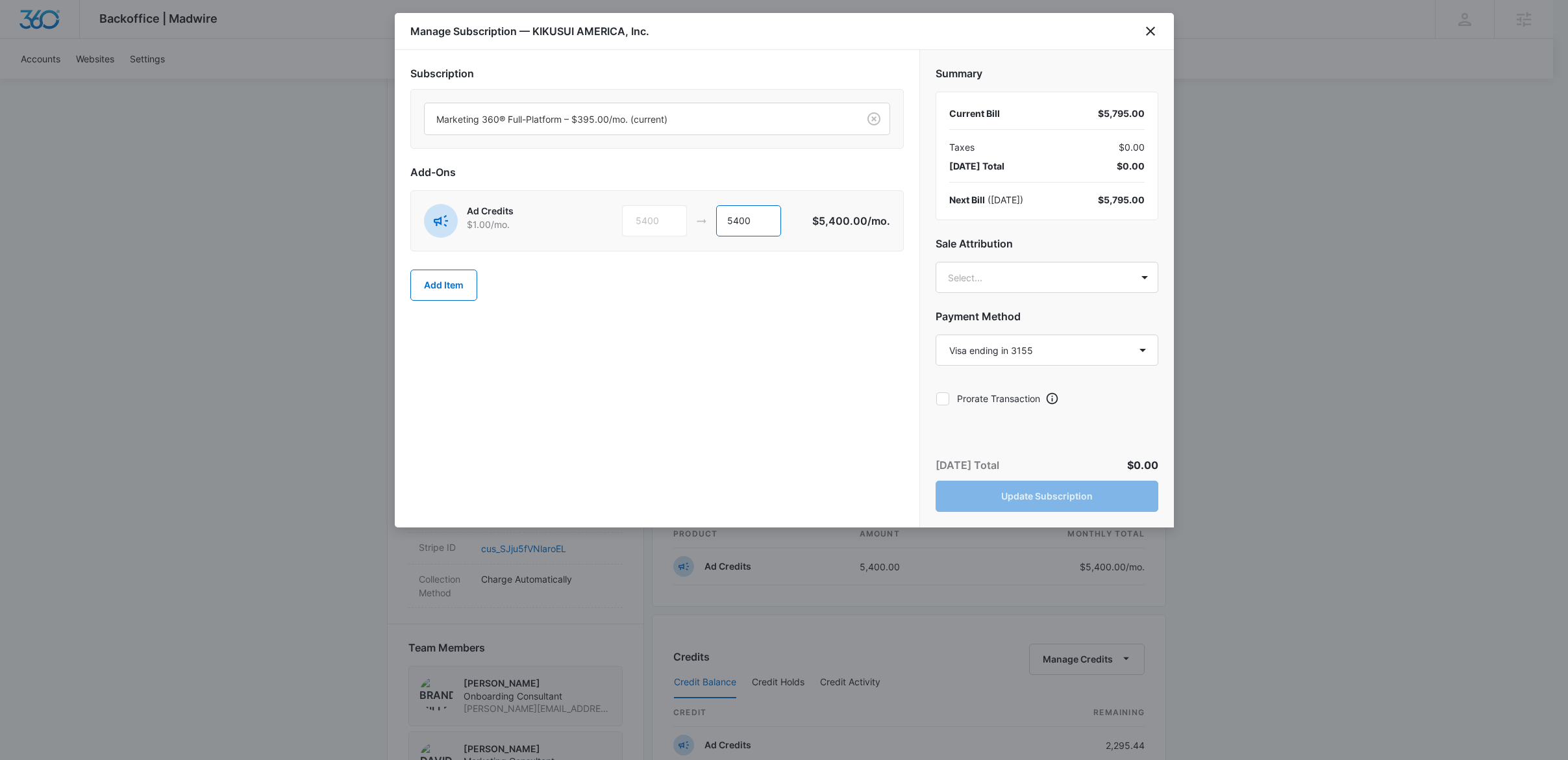
drag, startPoint x: 755, startPoint y: 215, endPoint x: 597, endPoint y: 238, distance: 159.7
click at [659, 211] on div "5400 5400" at bounding box center [717, 220] width 190 height 31
type input "20000"
click at [1031, 283] on body "Backoffice | Madwire Apps Settings [PERSON_NAME] [PERSON_NAME][EMAIL_ADDRESS][P…" at bounding box center [784, 637] width 1568 height 2054
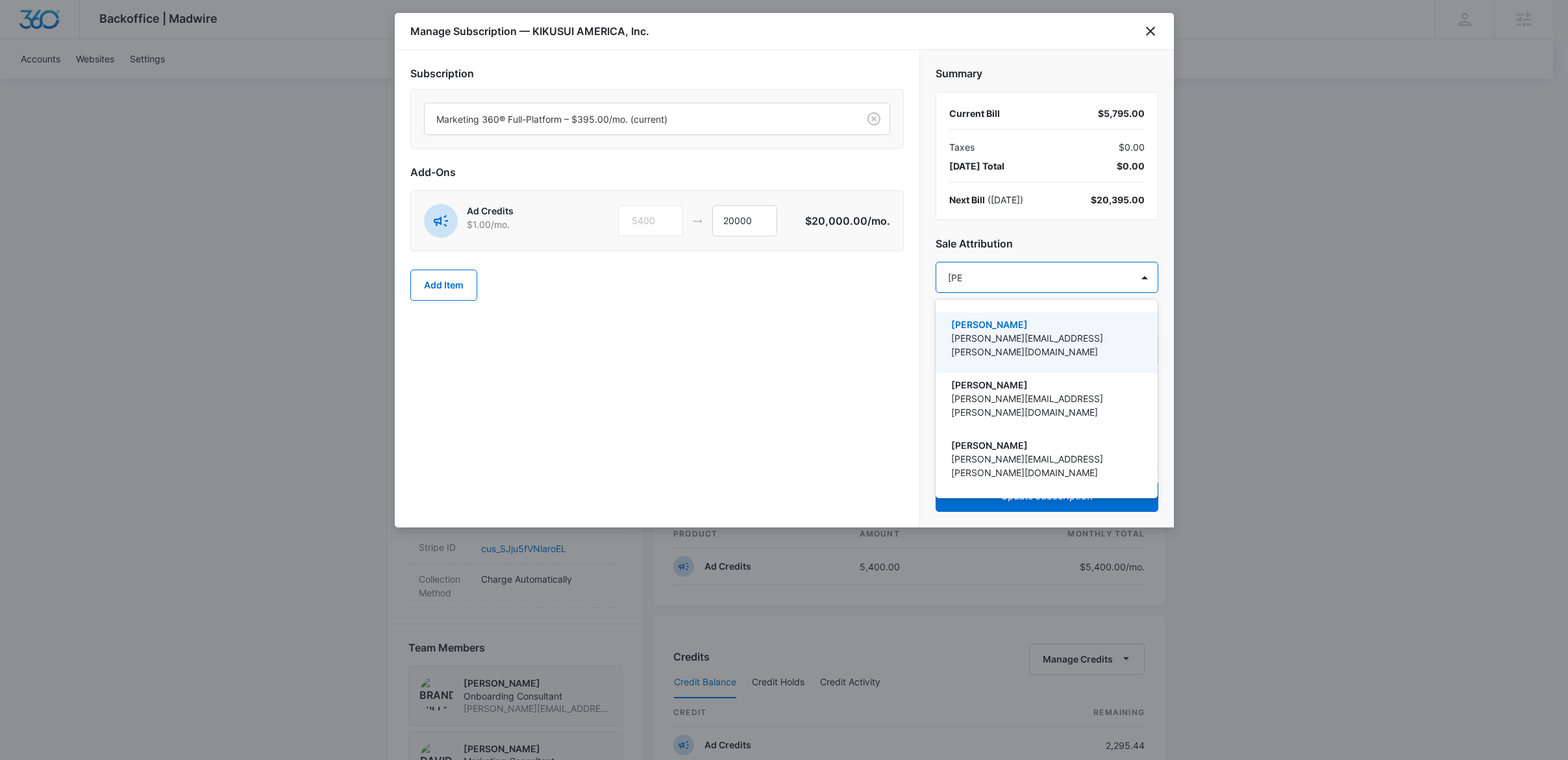
type input "[PERSON_NAME]"
click at [1045, 329] on p "[PERSON_NAME]" at bounding box center [1046, 324] width 188 height 14
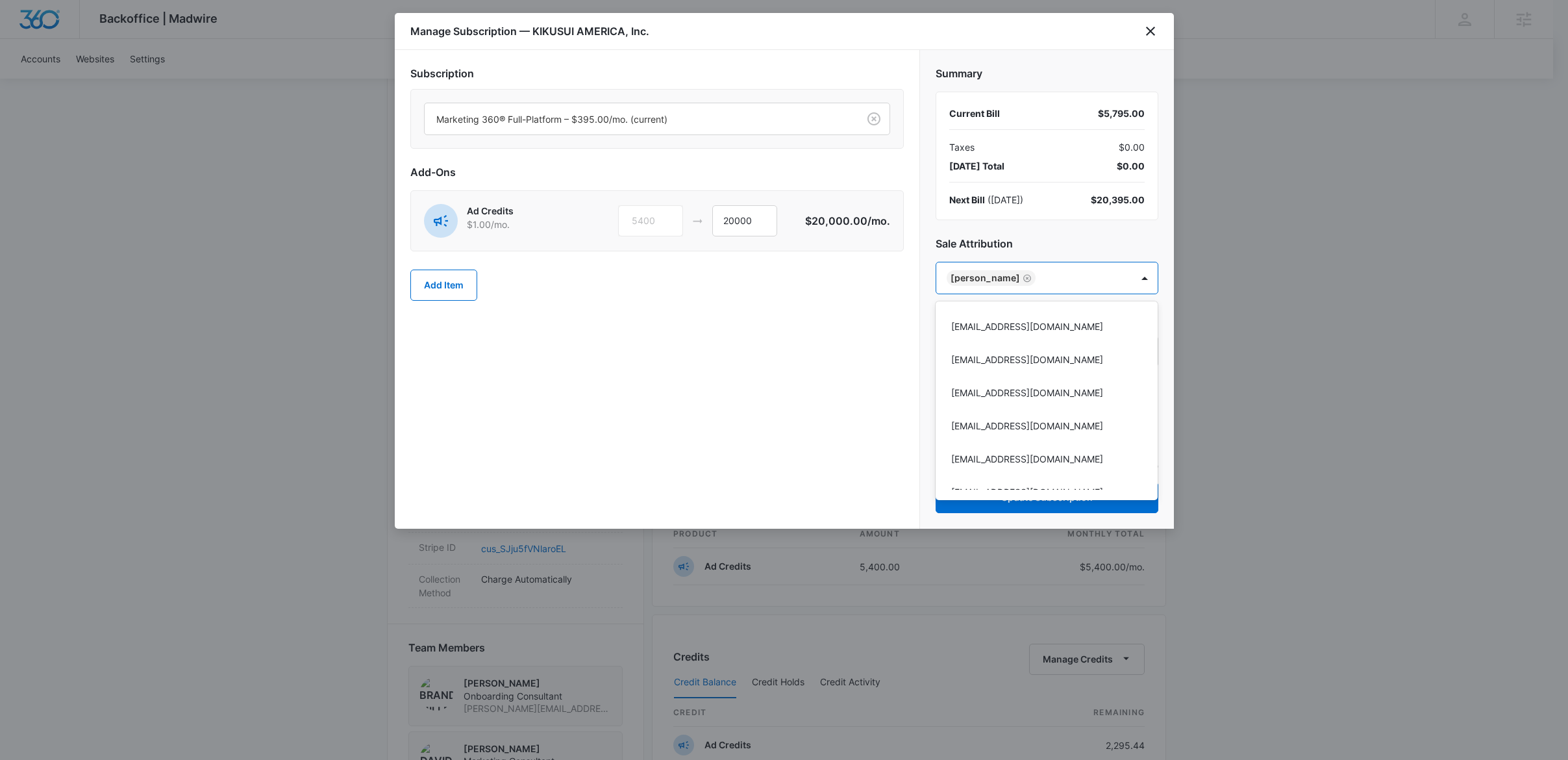
click at [1058, 245] on div at bounding box center [784, 380] width 1568 height 760
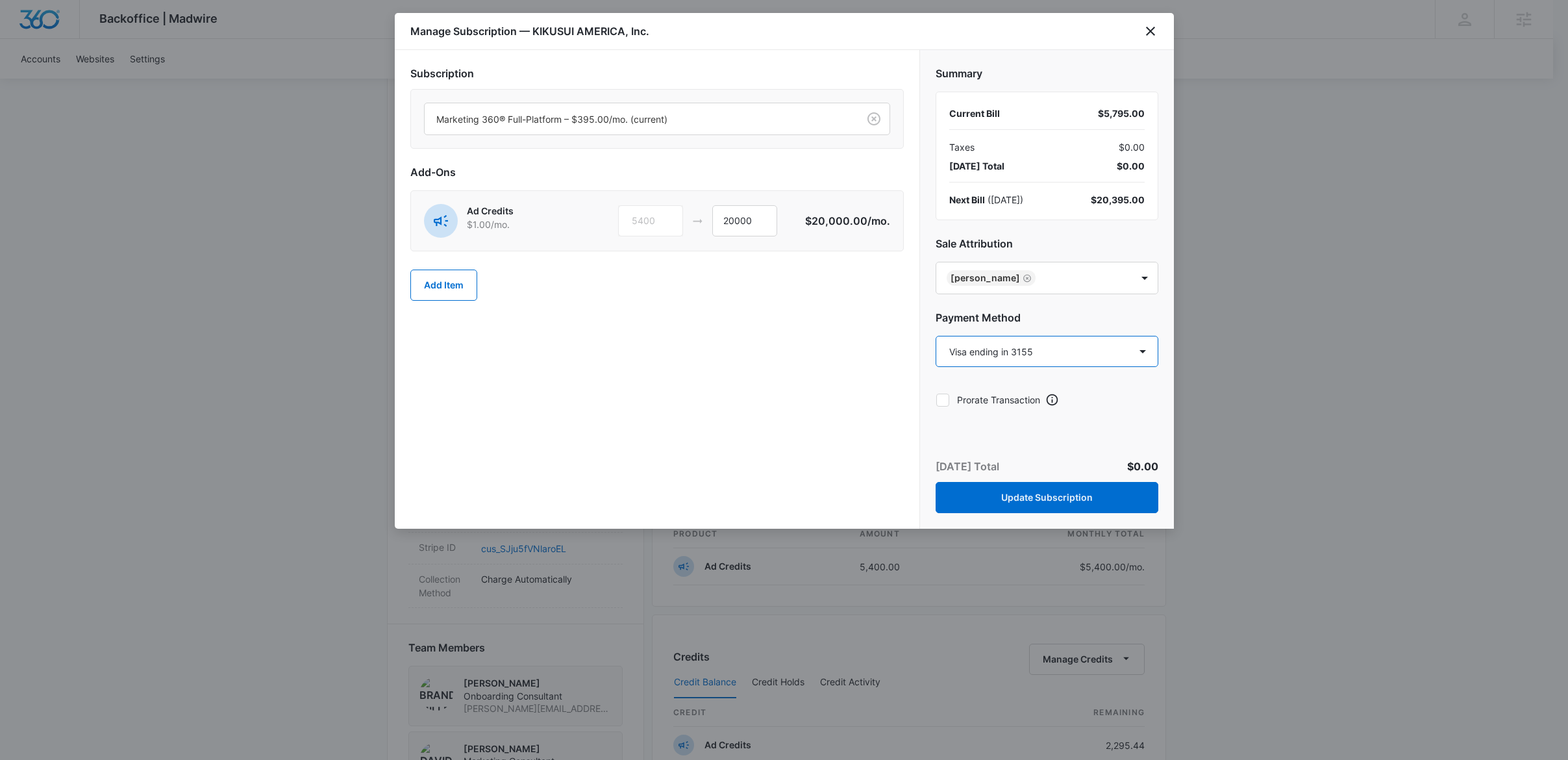
click at [1048, 352] on select "Select a payment method Visa ending in 3155 Visa ending in 3155 Visa ending in …" at bounding box center [1047, 351] width 222 height 31
select select "pm_1S3Nq1A4n8RTgNjUgRppGr2p"
click at [936, 338] on select "Select a payment method Visa ending in 3155 Visa ending in 3155 Visa ending in …" at bounding box center [1047, 351] width 222 height 31
click at [1056, 222] on div "Summary Current Bill $5,795.00 Taxes $0.00 [DATE] Total $0.00 Next Bill ( [DATE…" at bounding box center [1047, 233] width 254 height 365
click at [1058, 505] on button "Update Subscription" at bounding box center [1047, 497] width 222 height 31
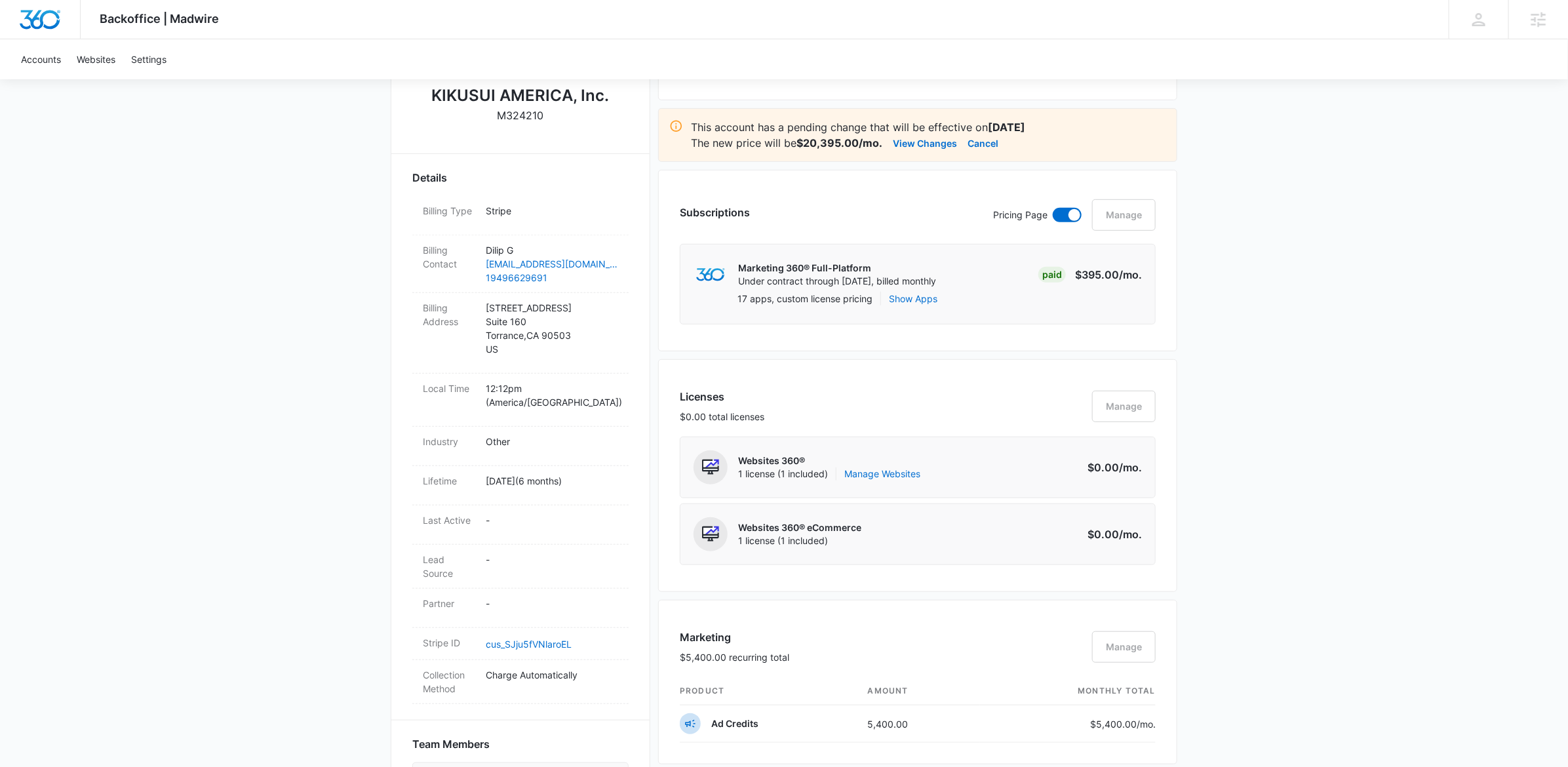
scroll to position [0, 0]
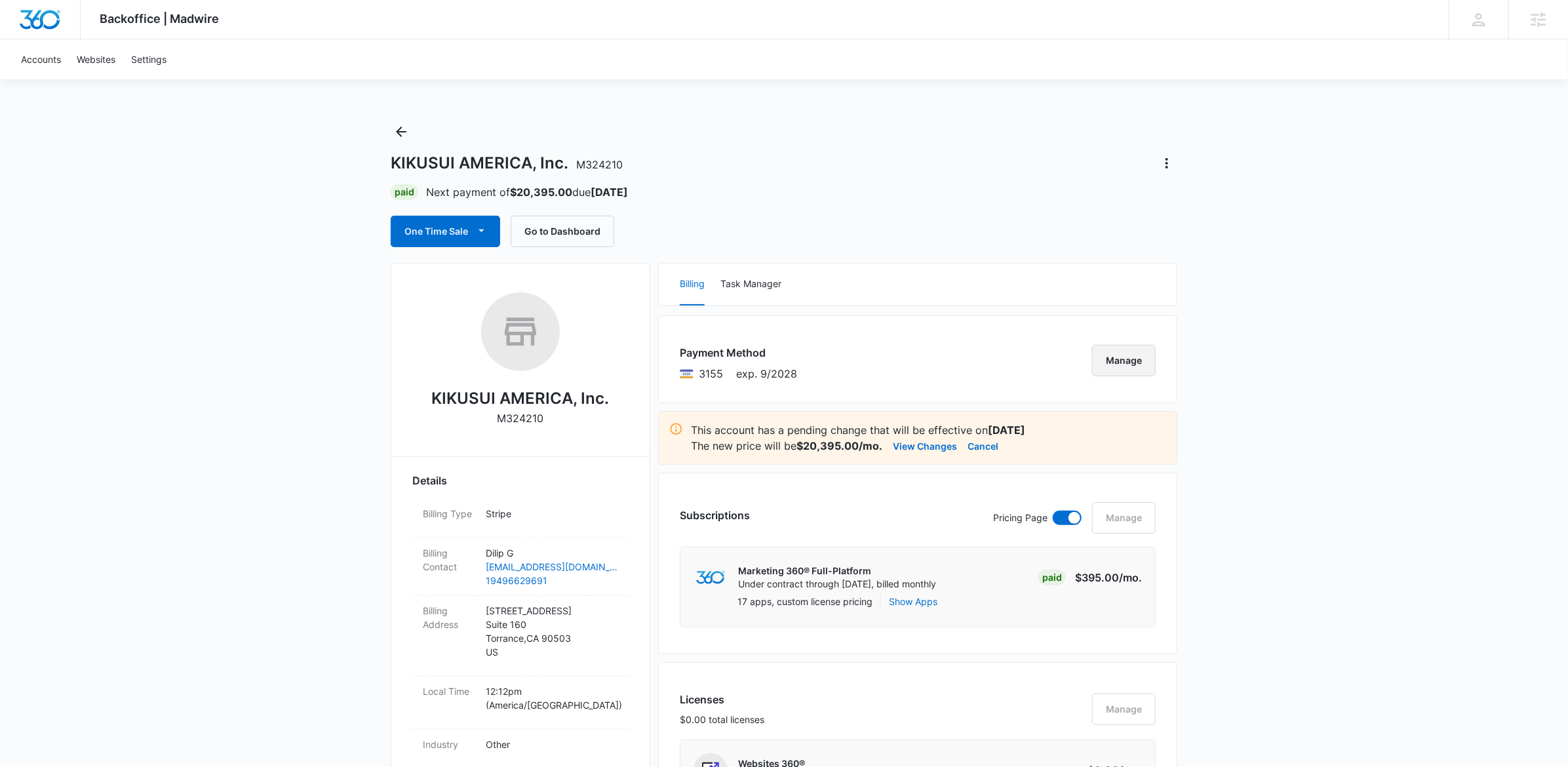
click at [1131, 366] on button "Manage" at bounding box center [1124, 360] width 64 height 31
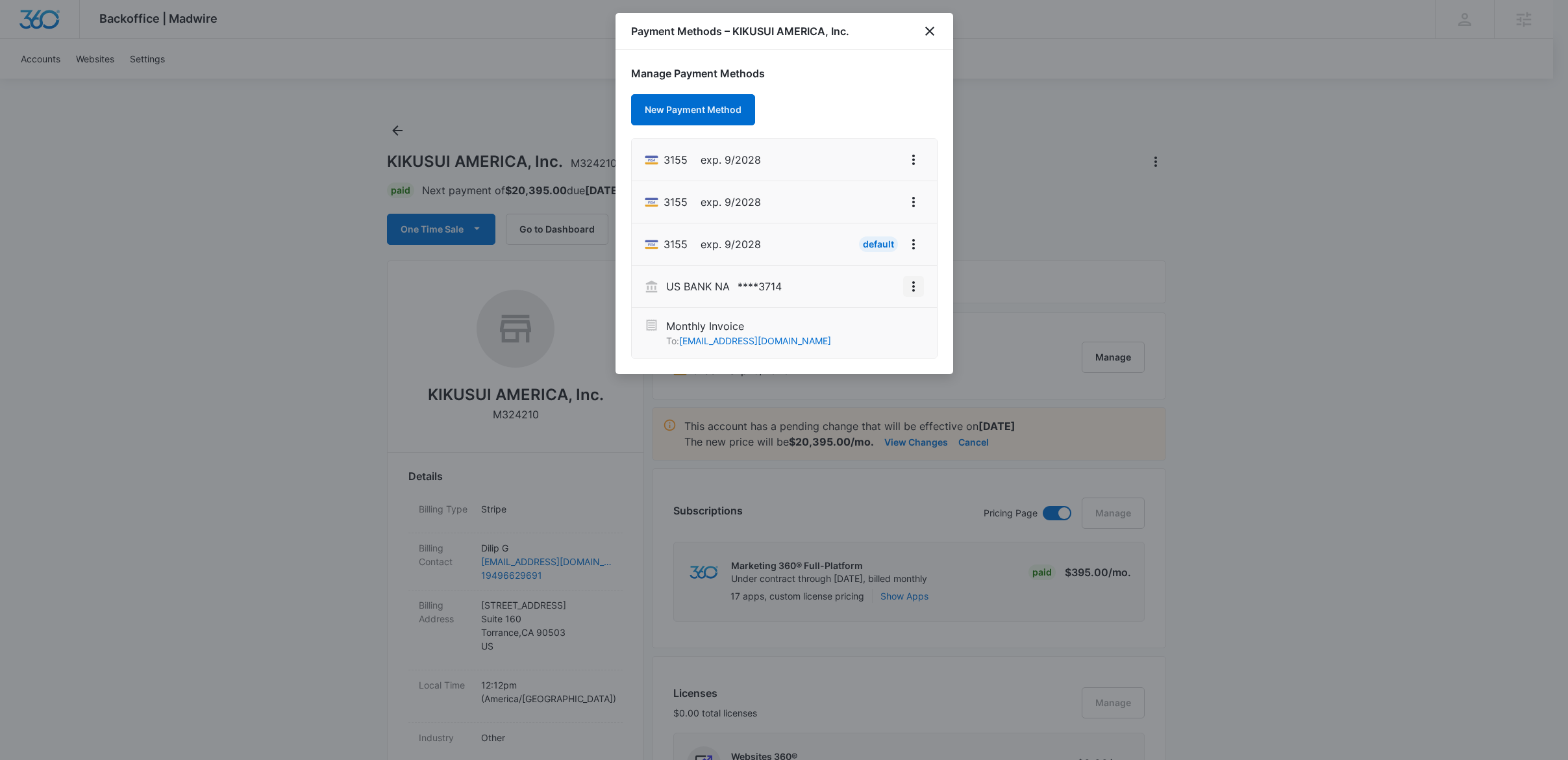
click at [912, 281] on icon "View More" at bounding box center [914, 286] width 16 height 16
click at [850, 322] on div "Set As Default" at bounding box center [848, 324] width 89 height 9
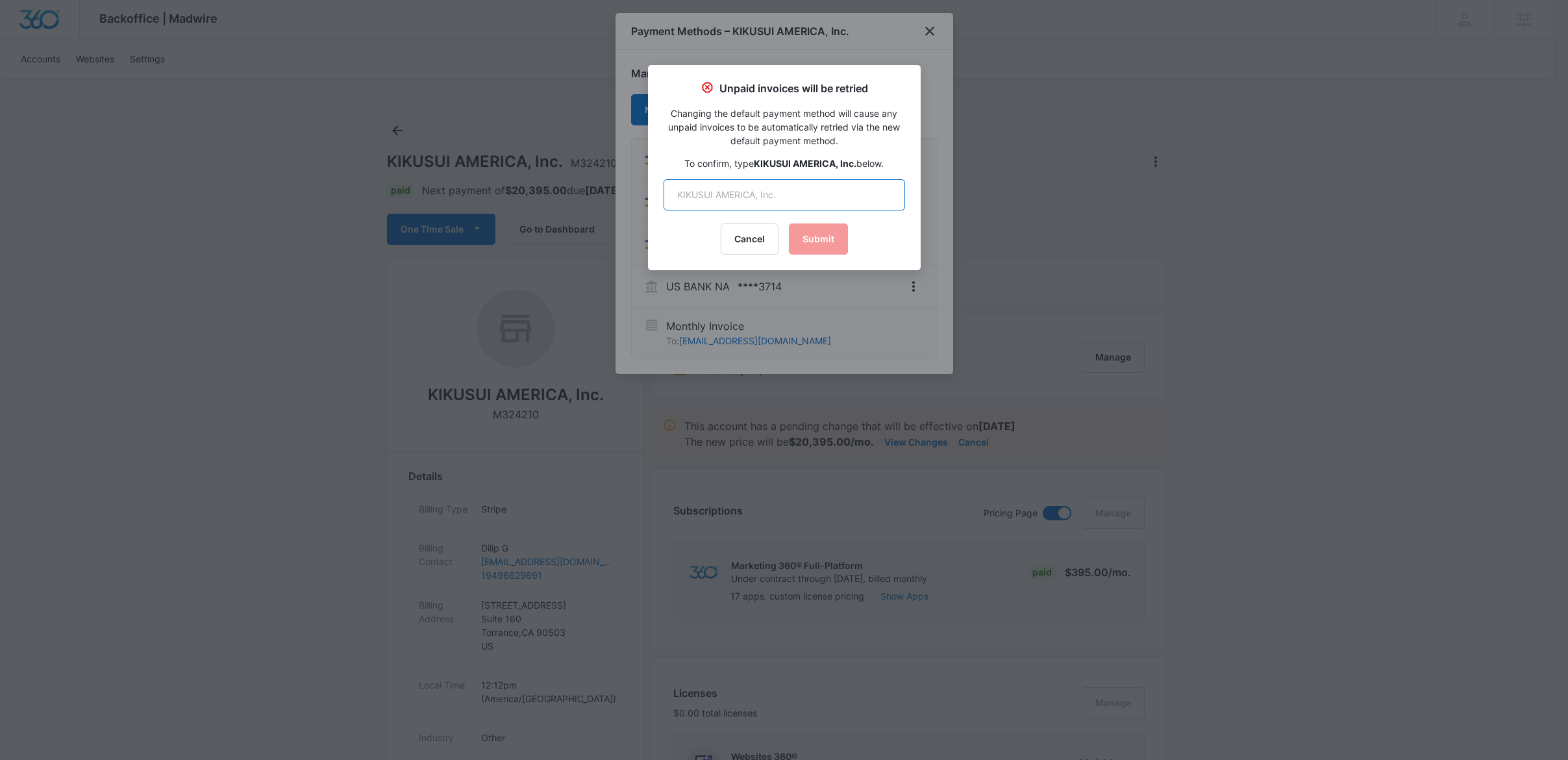
click at [766, 187] on input "text" at bounding box center [784, 194] width 242 height 31
type input "KIKUSUI AMERICA, Inc"
click at [809, 188] on input "KIKUSUI AMERICA, Inc" at bounding box center [784, 194] width 242 height 31
click at [795, 194] on input "KIKUSUI AMERICA, Inc" at bounding box center [784, 194] width 242 height 31
type input "KIKUSUI AMERICA, Inc."
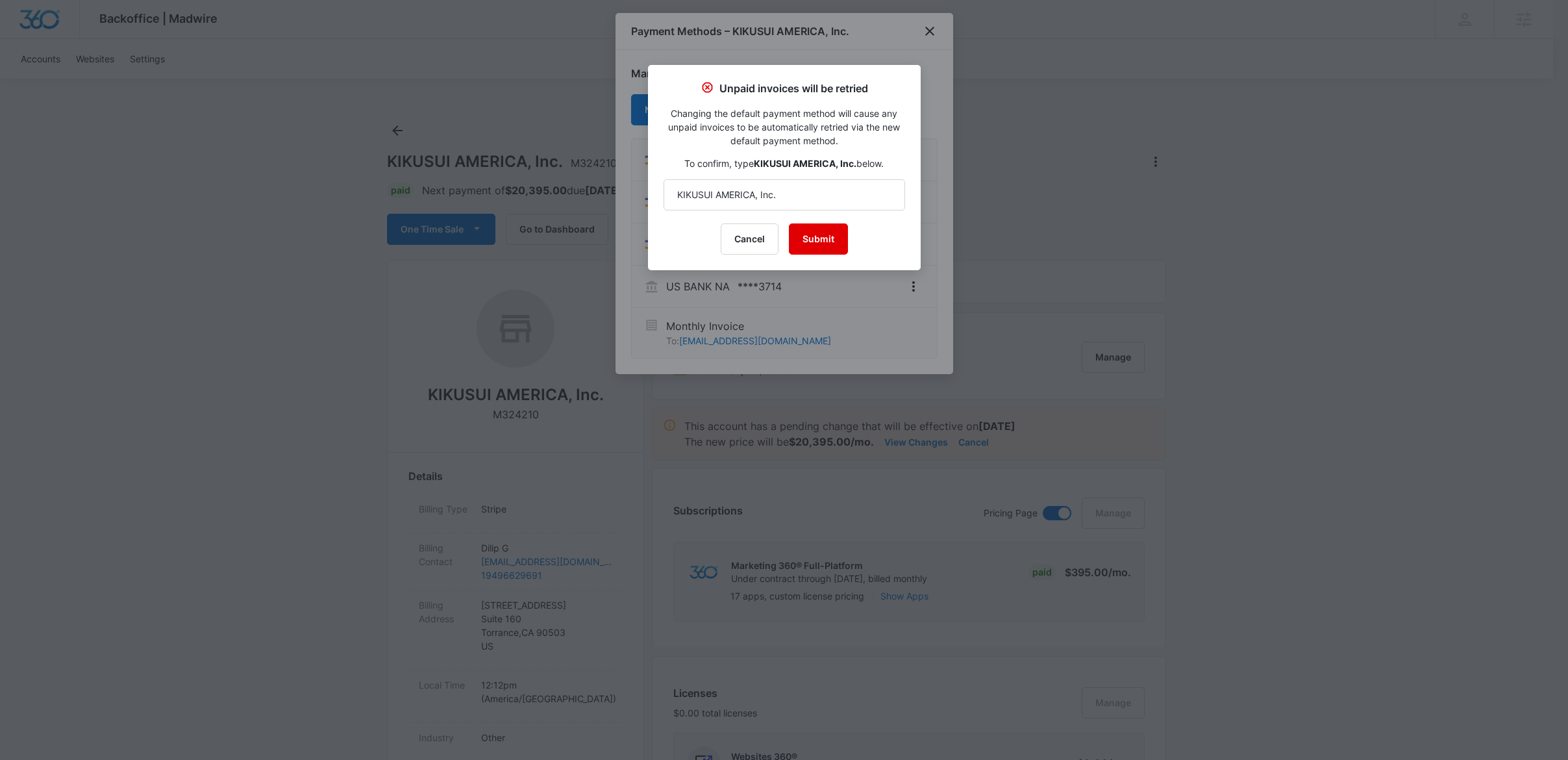
click at [811, 242] on button "Submit" at bounding box center [818, 238] width 59 height 31
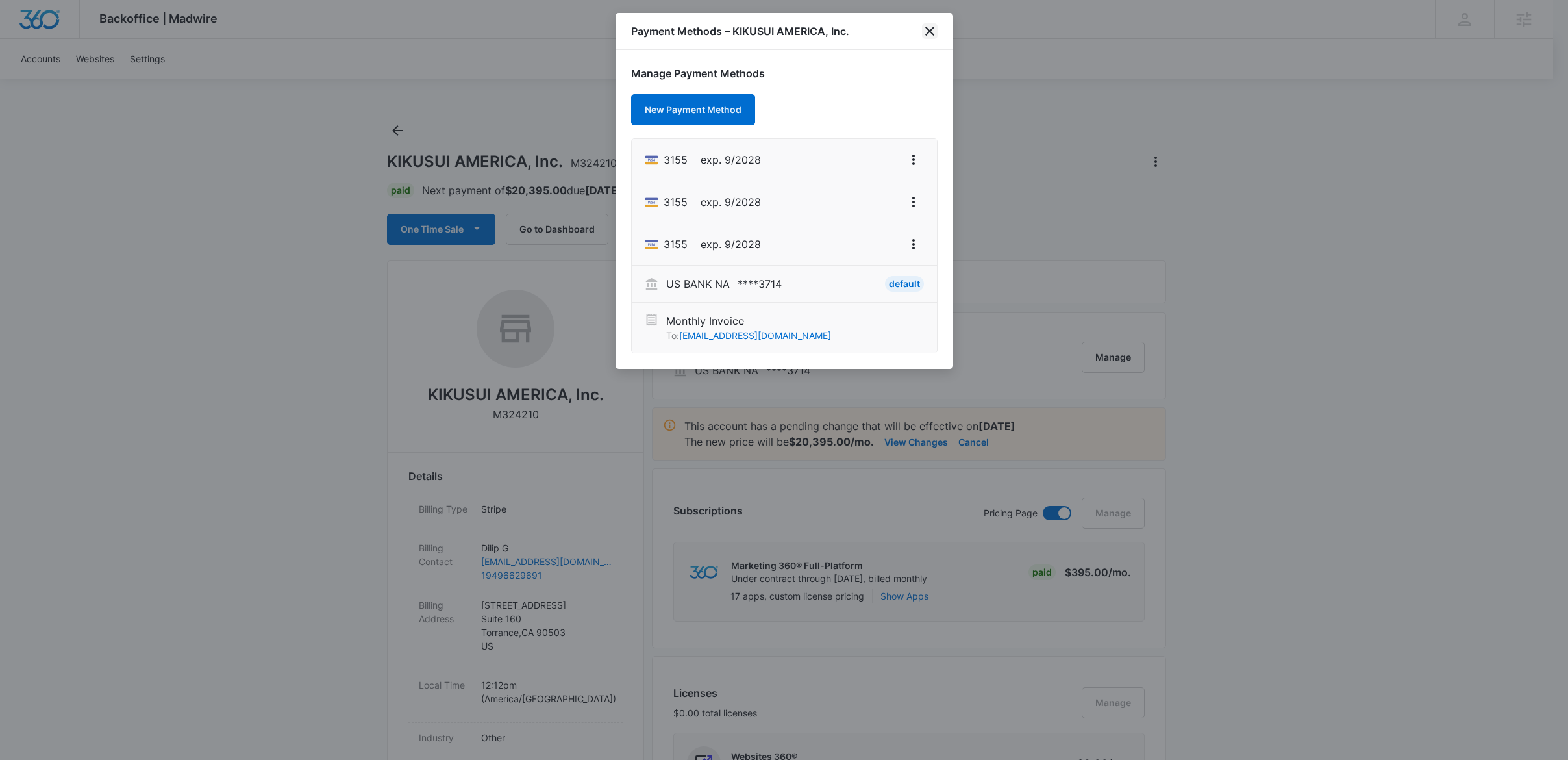
click at [928, 36] on icon "close" at bounding box center [930, 32] width 16 height 16
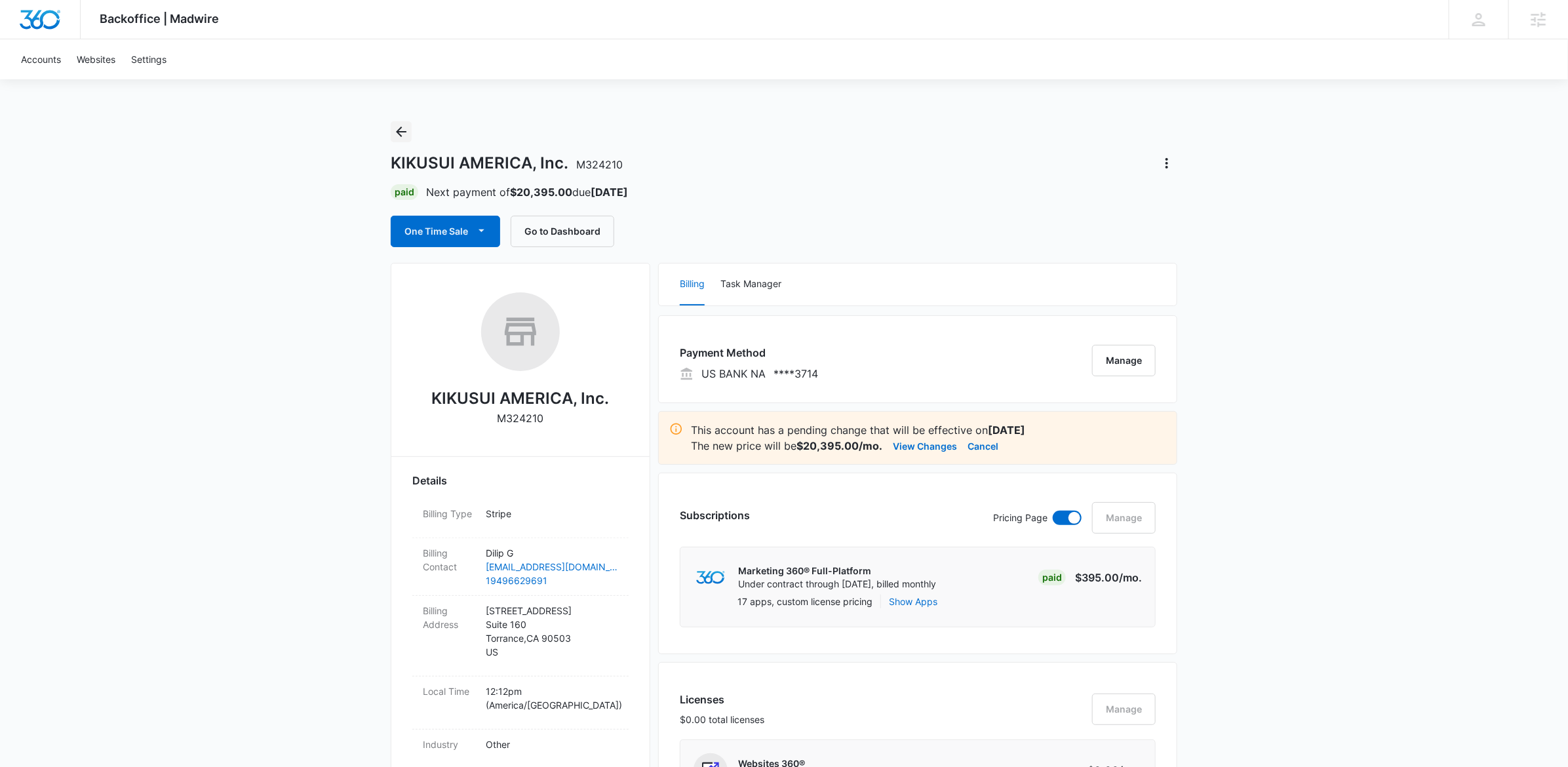
click at [398, 128] on icon "Back" at bounding box center [401, 132] width 16 height 16
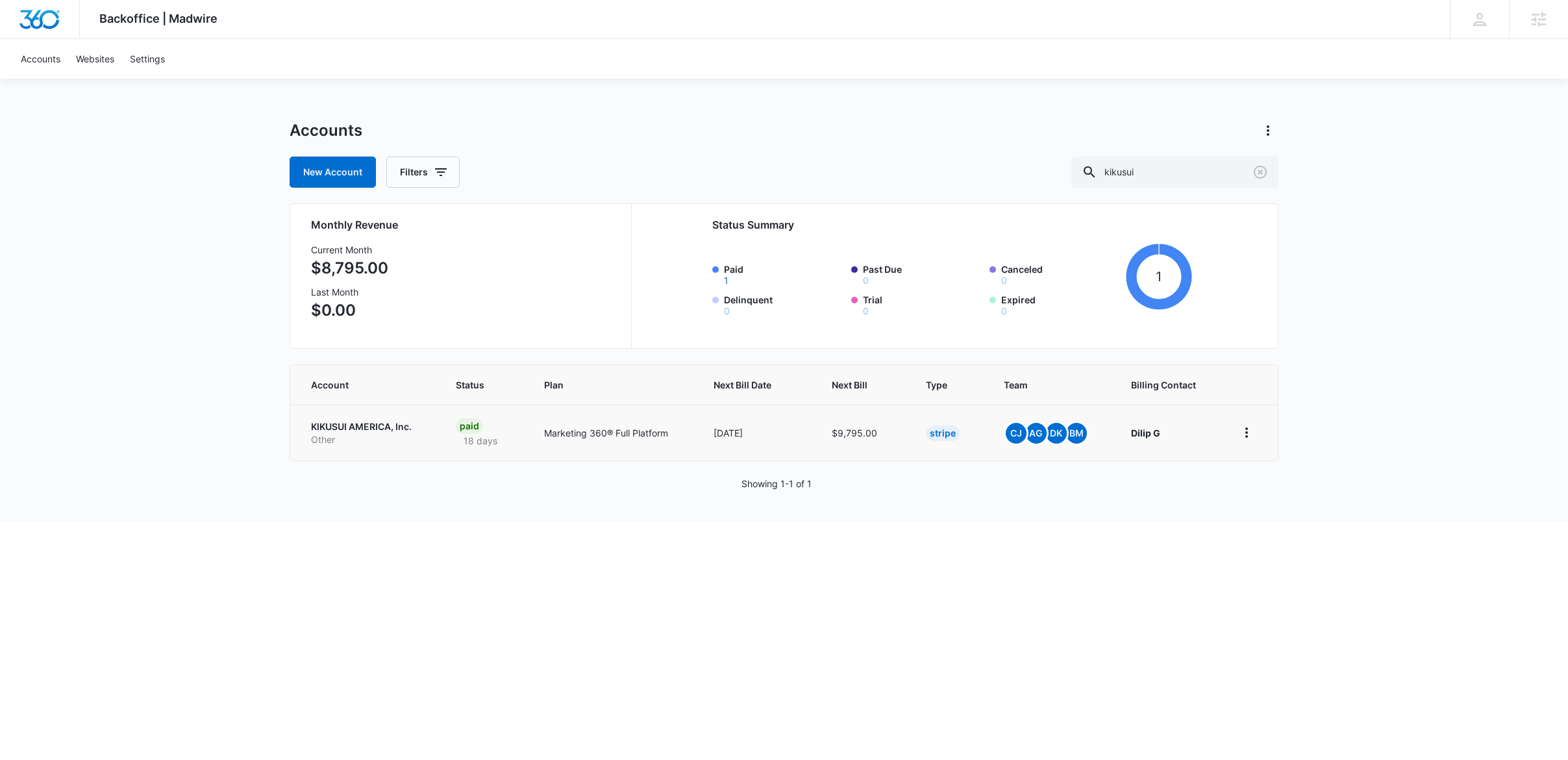
click at [388, 427] on p "KIKUSUI AMERICA, Inc." at bounding box center [367, 426] width 113 height 13
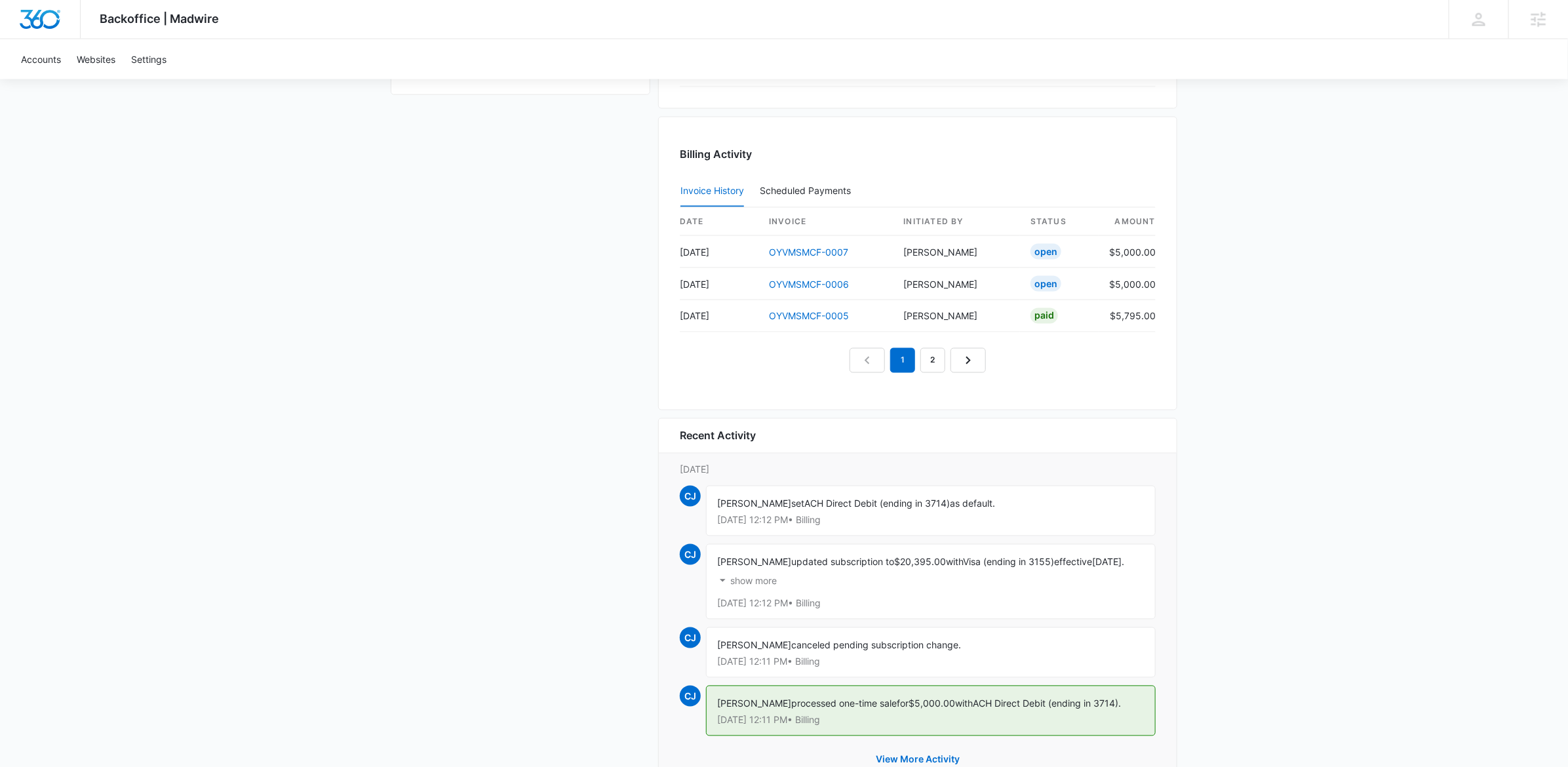
scroll to position [1220, 0]
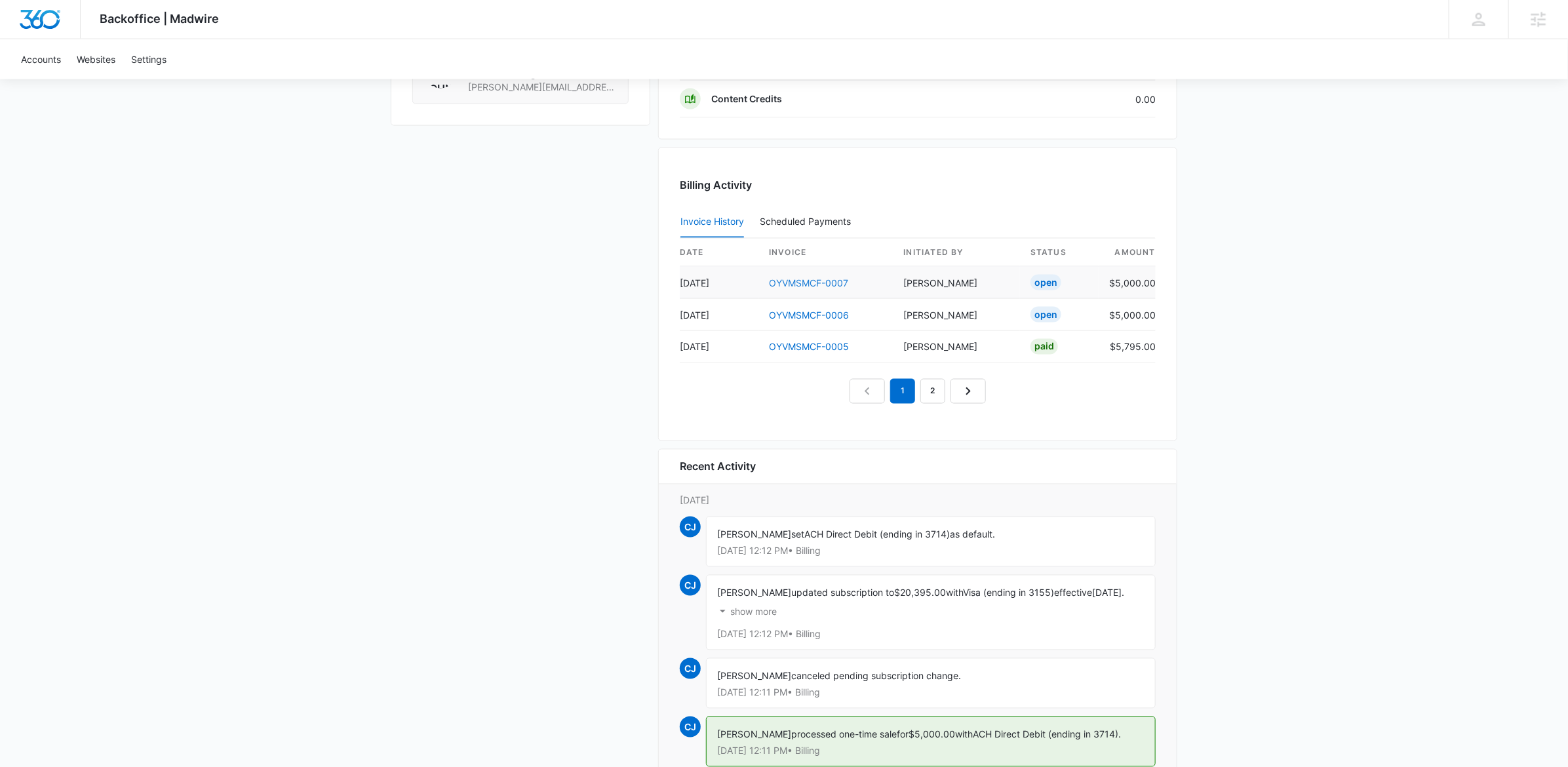
click at [824, 286] on link "OYVMSMCF-0007" at bounding box center [808, 282] width 79 height 11
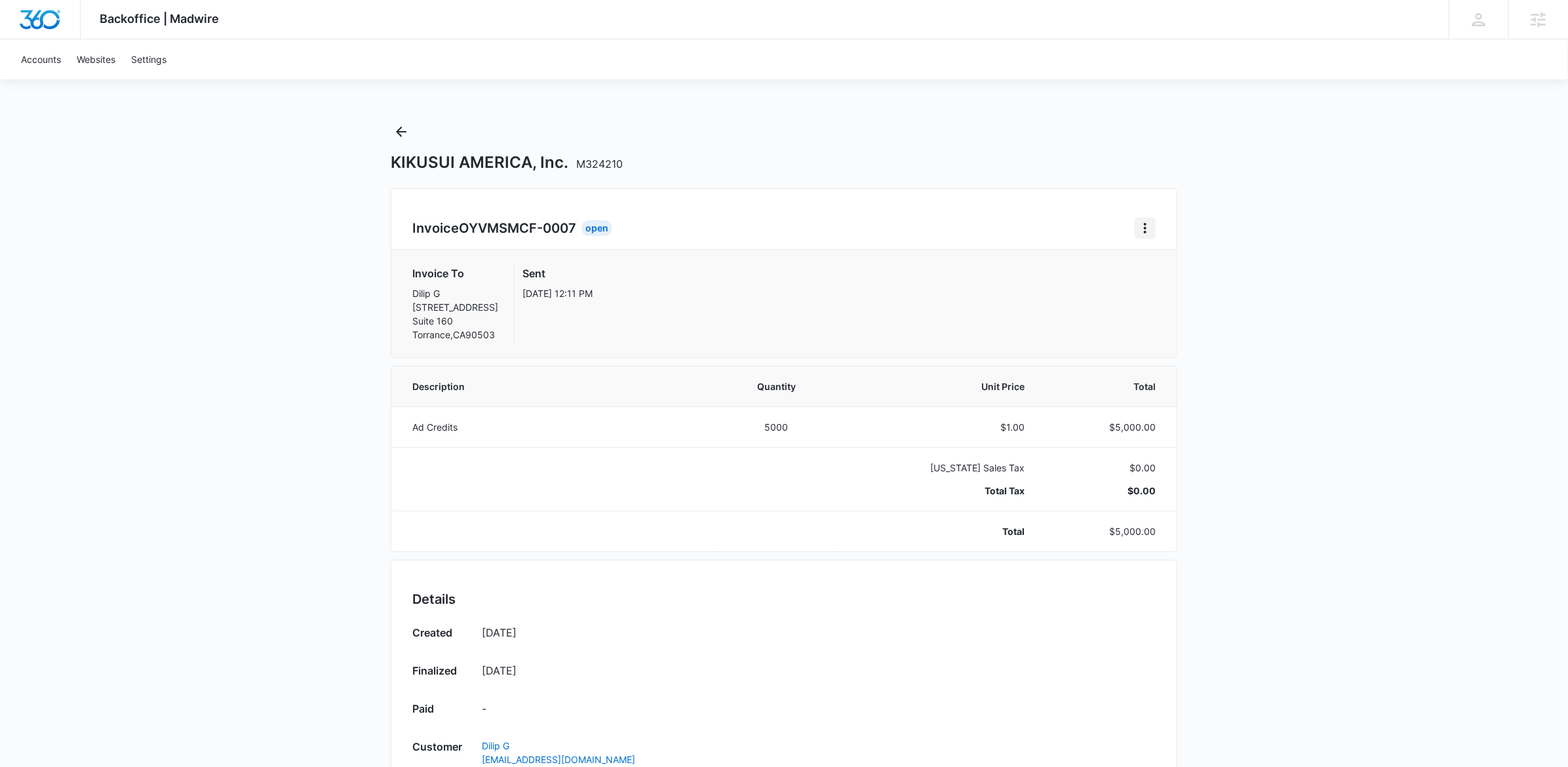
click at [1139, 232] on icon "Home" at bounding box center [1145, 228] width 16 height 16
click at [1198, 265] on link "Download Invoice" at bounding box center [1188, 264] width 76 height 11
